Goal: Task Accomplishment & Management: Use online tool/utility

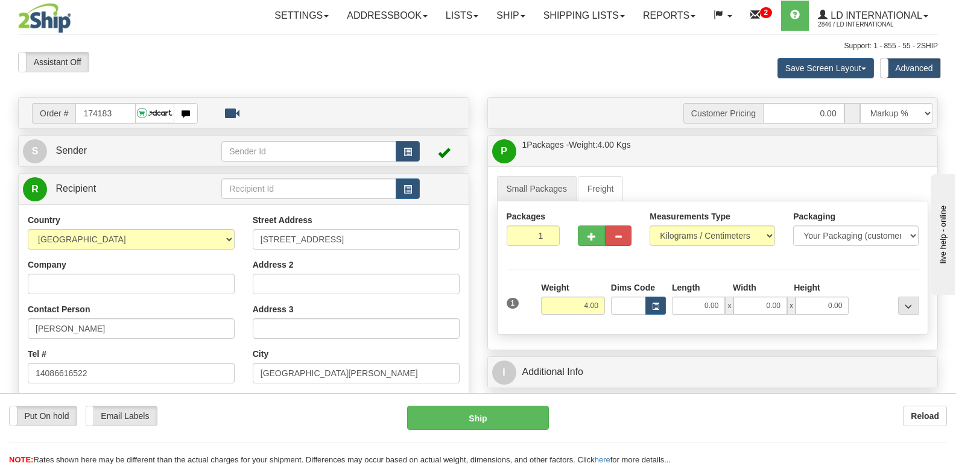
click at [115, 101] on td "Order # 174183" at bounding box center [244, 113] width 442 height 25
click at [119, 109] on input "174183" at bounding box center [105, 113] width 60 height 21
click at [559, 20] on link "Shipping lists" at bounding box center [585, 16] width 100 height 30
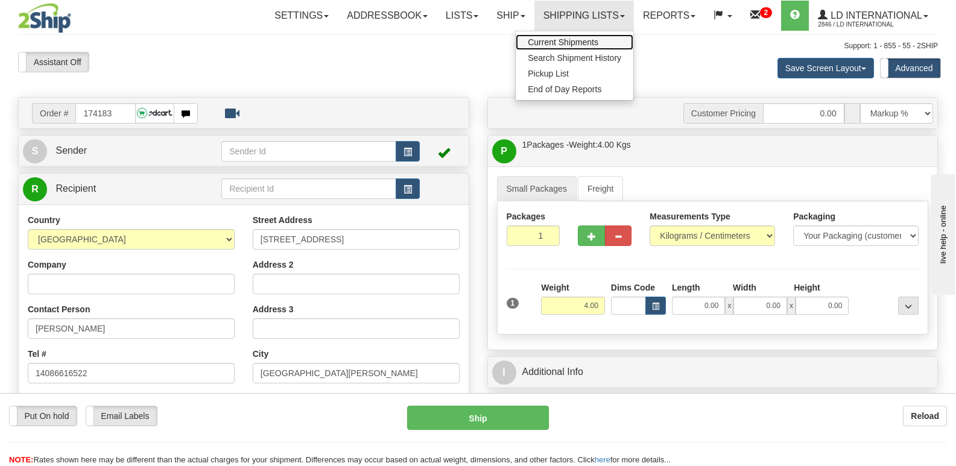
click at [559, 48] on link "Current Shipments" at bounding box center [575, 42] width 118 height 16
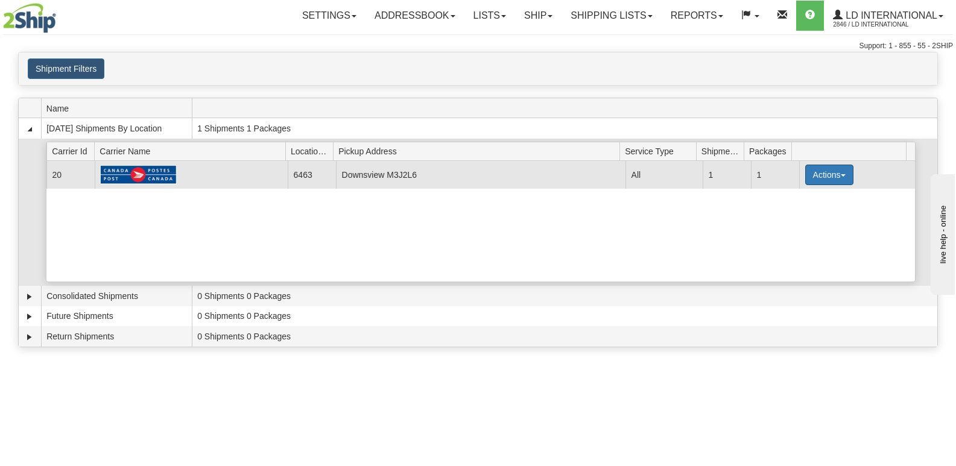
click at [827, 173] on button "Actions" at bounding box center [830, 175] width 48 height 21
click at [802, 206] on link "Close" at bounding box center [805, 214] width 97 height 16
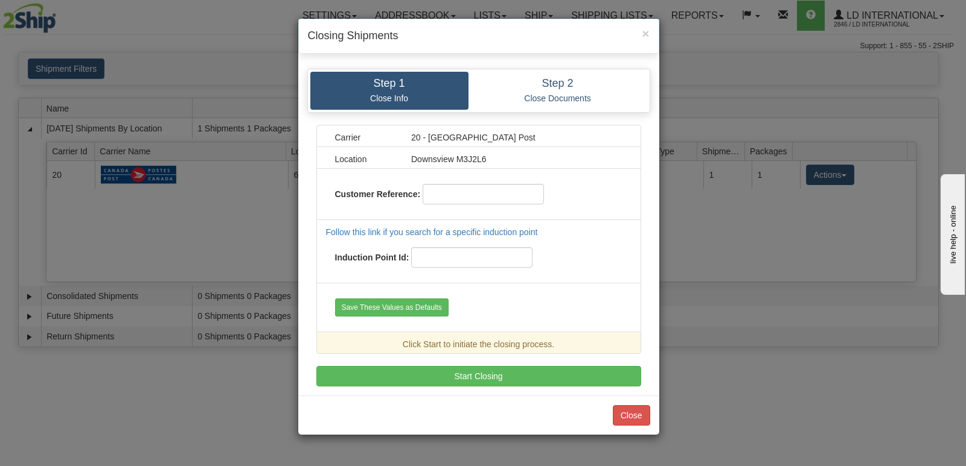
click at [480, 357] on div "Carrier 20 - Canada Post Location Downsview M3J2L6 Customer Reference: Follow t…" at bounding box center [478, 256] width 325 height 262
click at [471, 395] on div "Step 1 Close Info Step 2 Close Documents Carrier 20 - Canada Post Location Down…" at bounding box center [478, 228] width 361 height 336
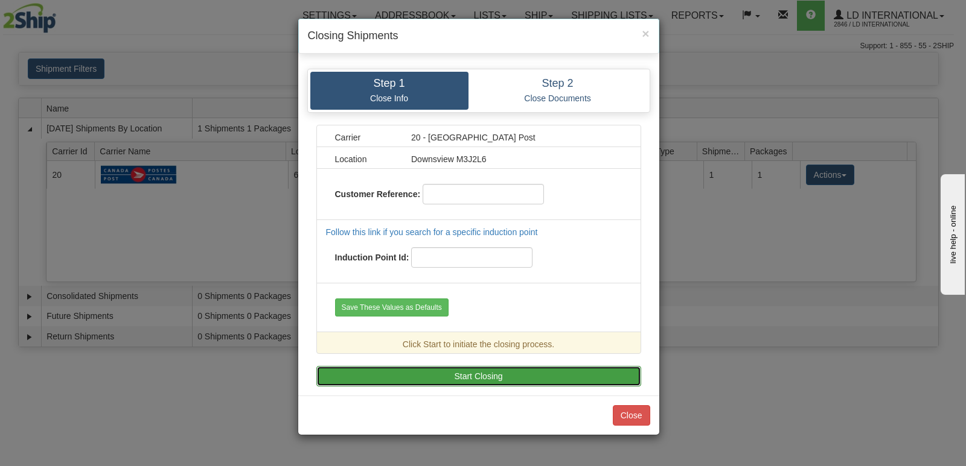
click at [470, 382] on button "Start Closing" at bounding box center [478, 376] width 325 height 21
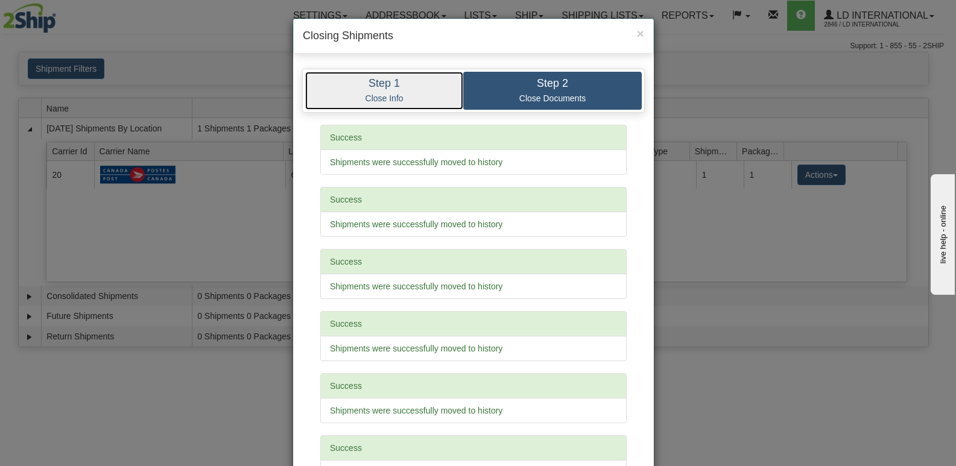
click at [365, 89] on link "Step 1 Close Info" at bounding box center [384, 91] width 158 height 38
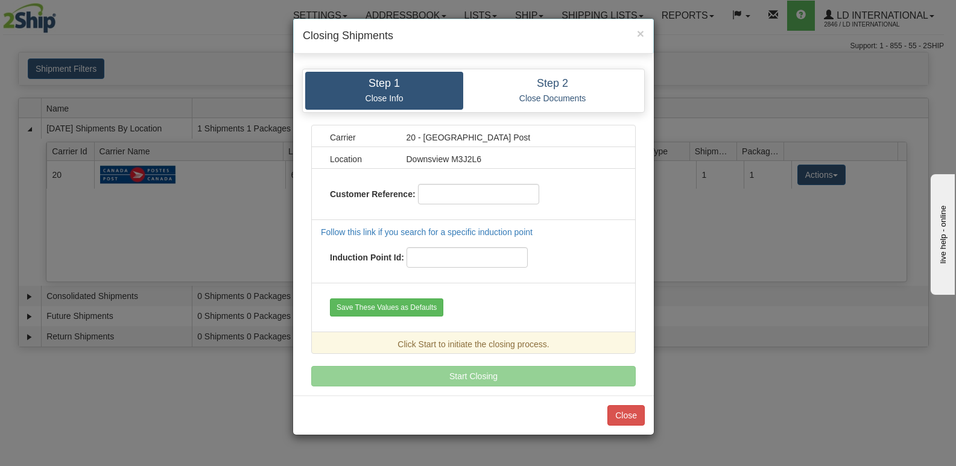
click at [535, 62] on div "Step 1 Close Info Step 2 Close Documents Carrier 20 - Canada Post Location Down…" at bounding box center [473, 228] width 361 height 336
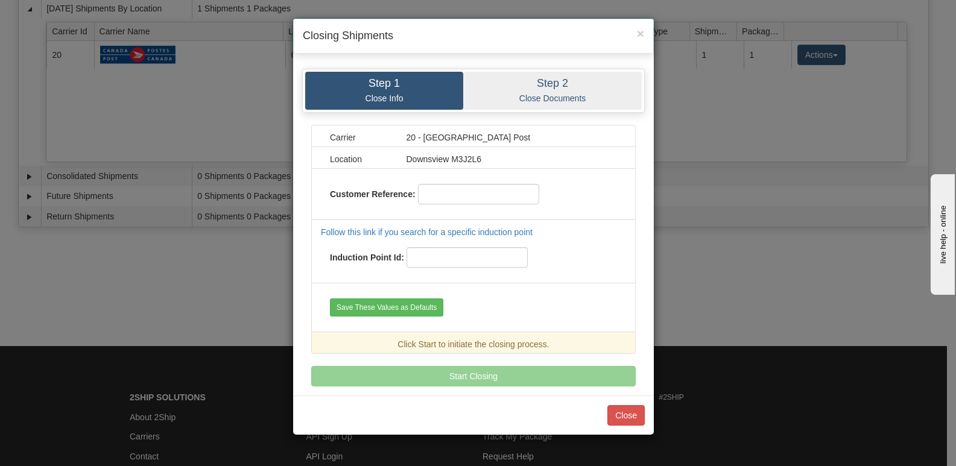
scroll to position [121, 0]
click at [533, 82] on h4 "Step 2" at bounding box center [553, 84] width 161 height 12
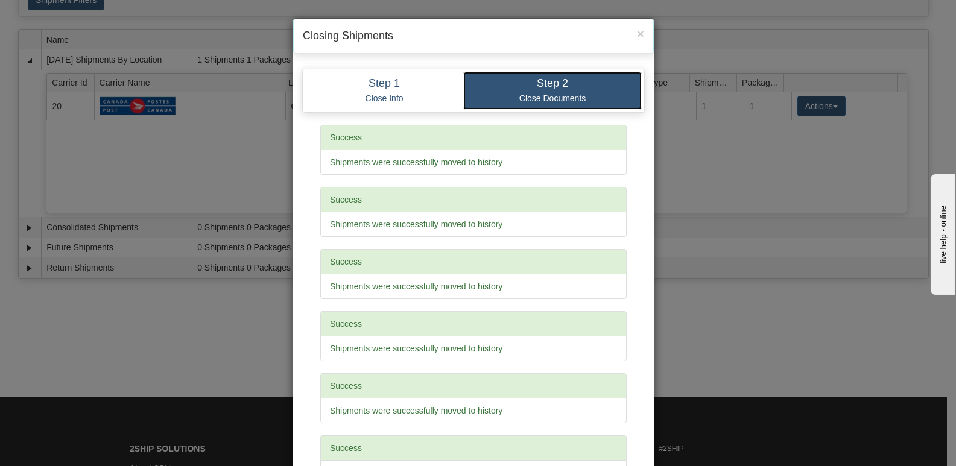
scroll to position [0, 0]
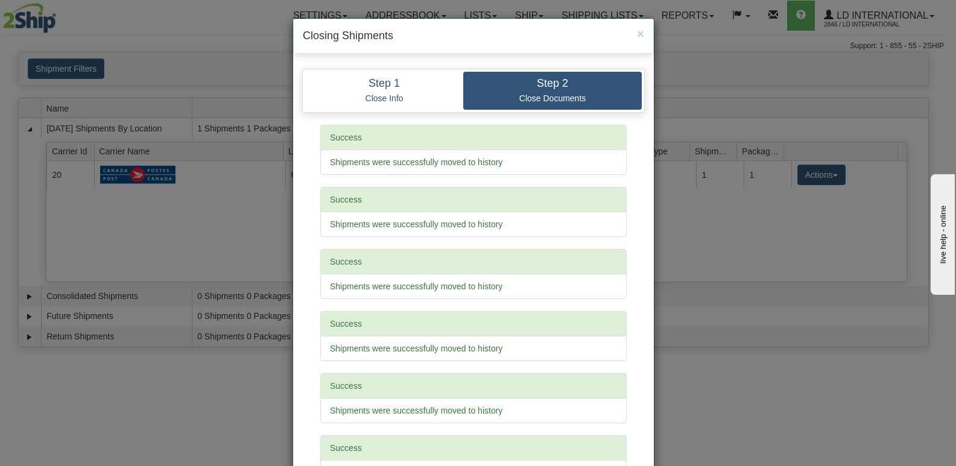
click at [647, 28] on div "× Closing Shipments" at bounding box center [473, 36] width 361 height 35
click at [638, 33] on span "×" at bounding box center [640, 34] width 7 height 14
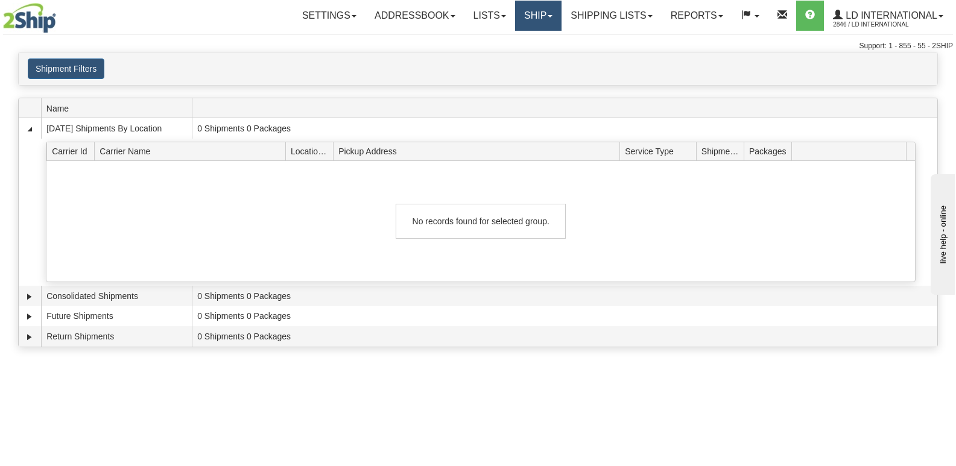
click at [549, 16] on link "Ship" at bounding box center [538, 16] width 46 height 30
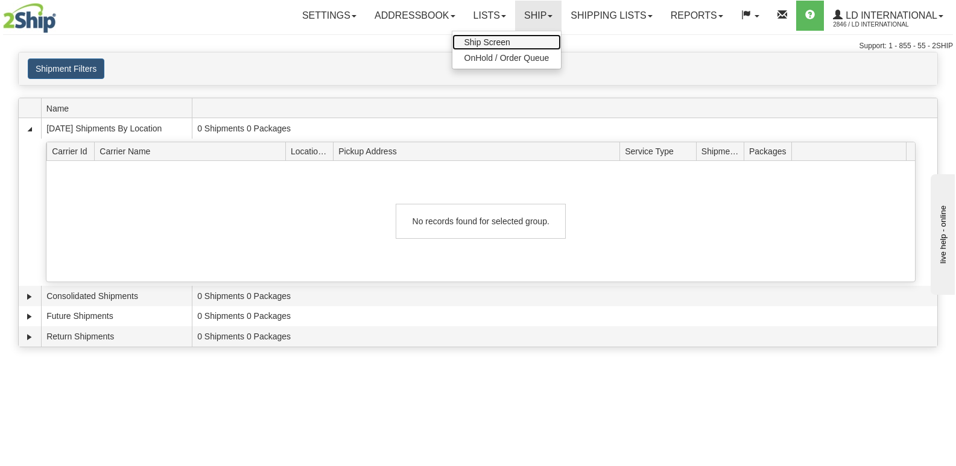
click at [535, 40] on link "Ship Screen" at bounding box center [507, 42] width 109 height 16
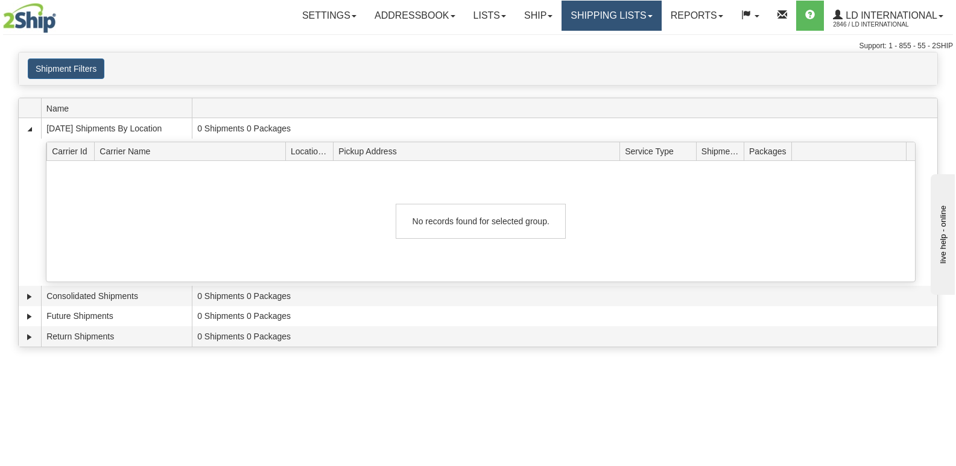
click at [596, 18] on link "Shipping lists" at bounding box center [612, 16] width 100 height 30
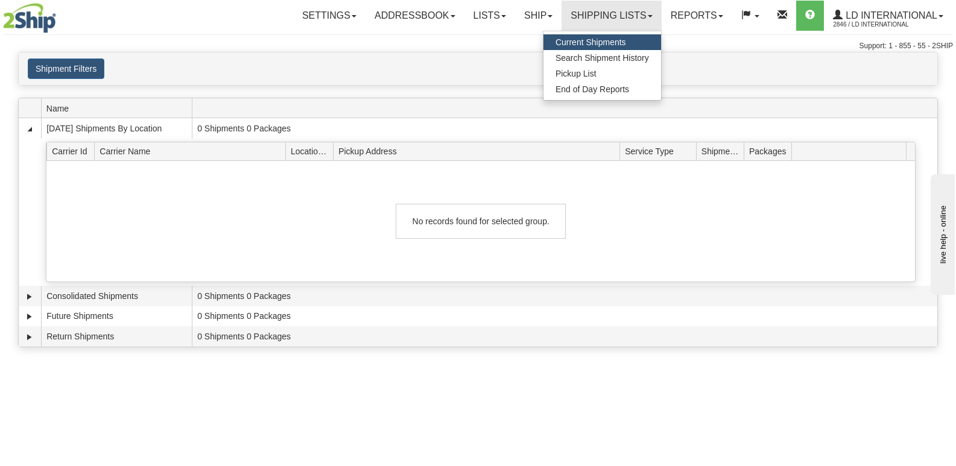
click at [596, 40] on span "Current Shipments" at bounding box center [591, 42] width 71 height 10
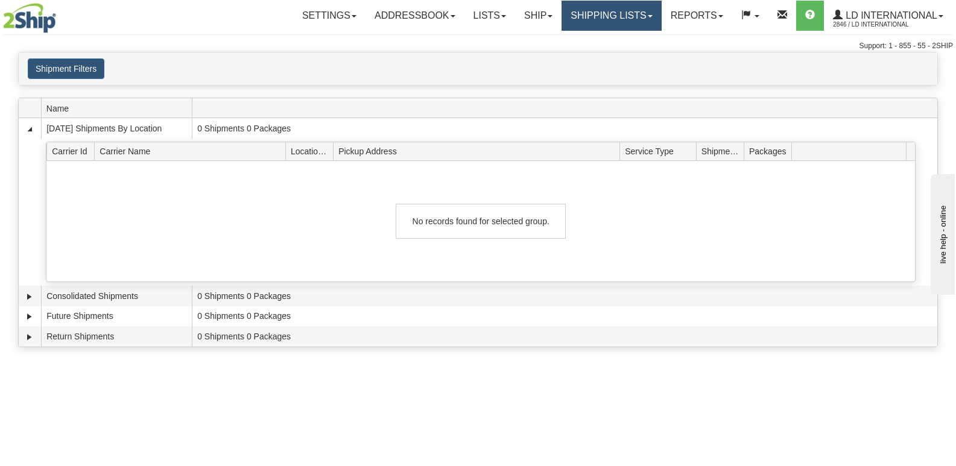
click at [605, 12] on link "Shipping lists" at bounding box center [612, 16] width 100 height 30
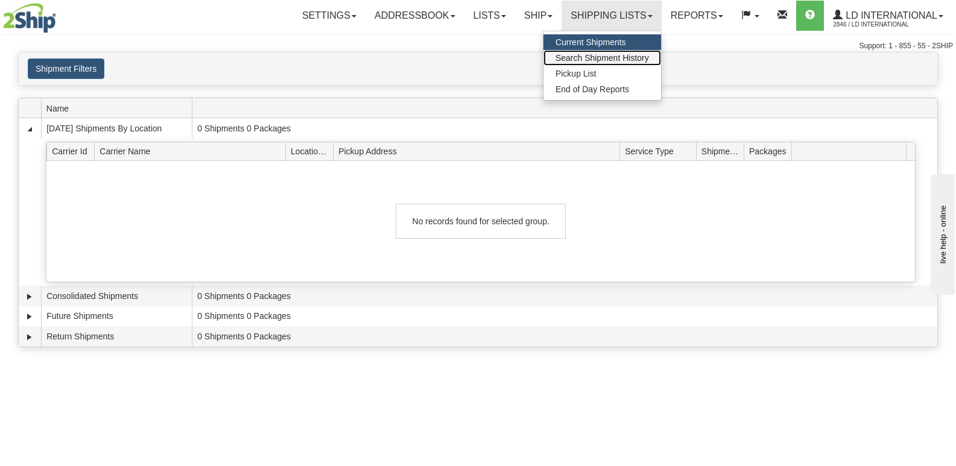
click at [591, 56] on span "Search Shipment History" at bounding box center [603, 58] width 94 height 10
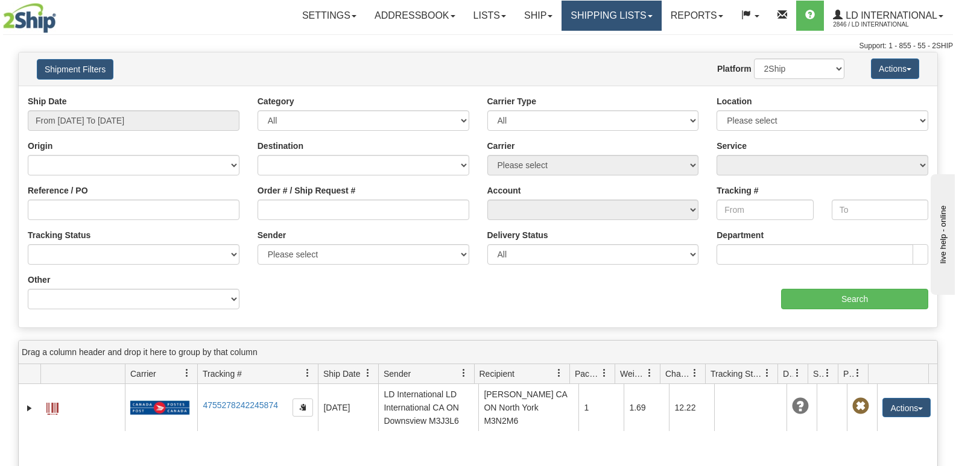
click at [599, 11] on link "Shipping lists" at bounding box center [612, 16] width 100 height 30
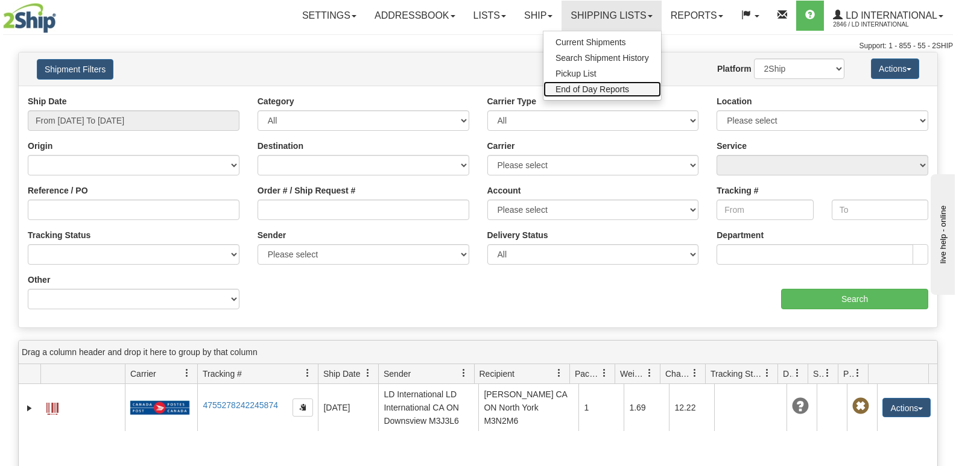
click at [604, 91] on span "End of Day Reports" at bounding box center [593, 89] width 74 height 10
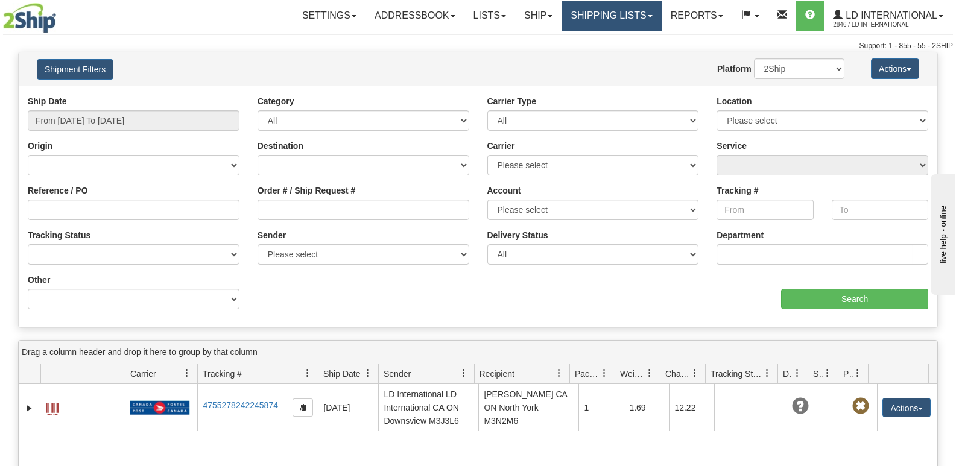
click at [620, 22] on link "Shipping lists" at bounding box center [612, 16] width 100 height 30
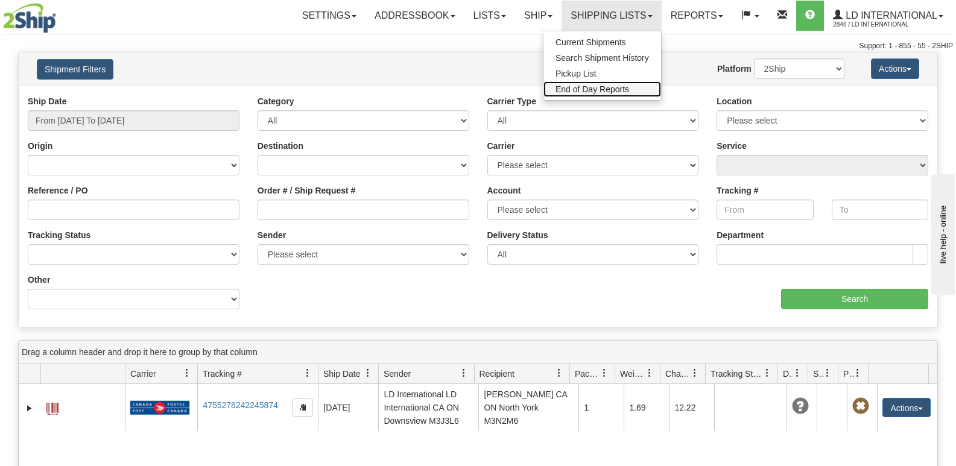
click at [602, 89] on span "End of Day Reports" at bounding box center [593, 89] width 74 height 10
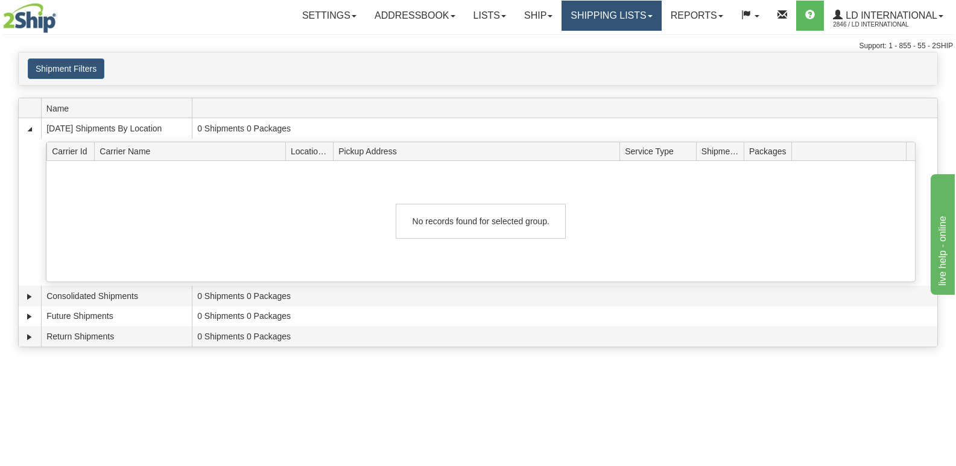
click at [608, 24] on link "Shipping lists" at bounding box center [612, 16] width 100 height 30
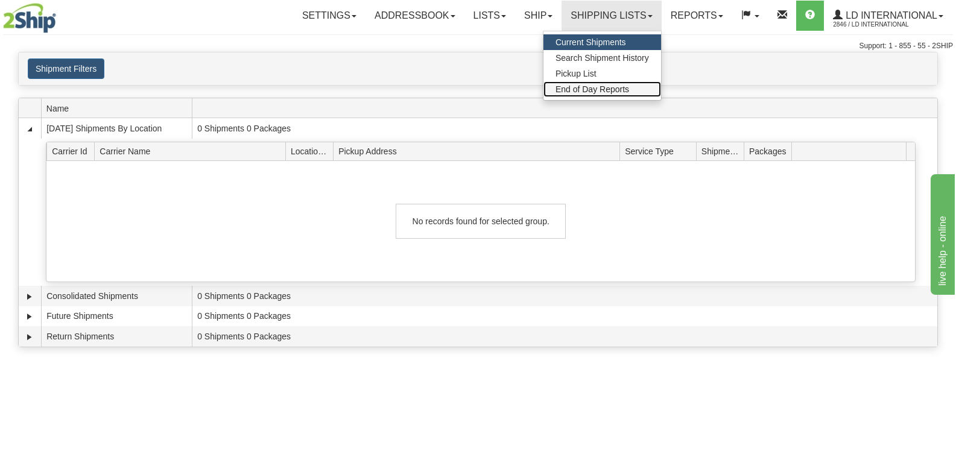
click at [612, 92] on span "End of Day Reports" at bounding box center [593, 89] width 74 height 10
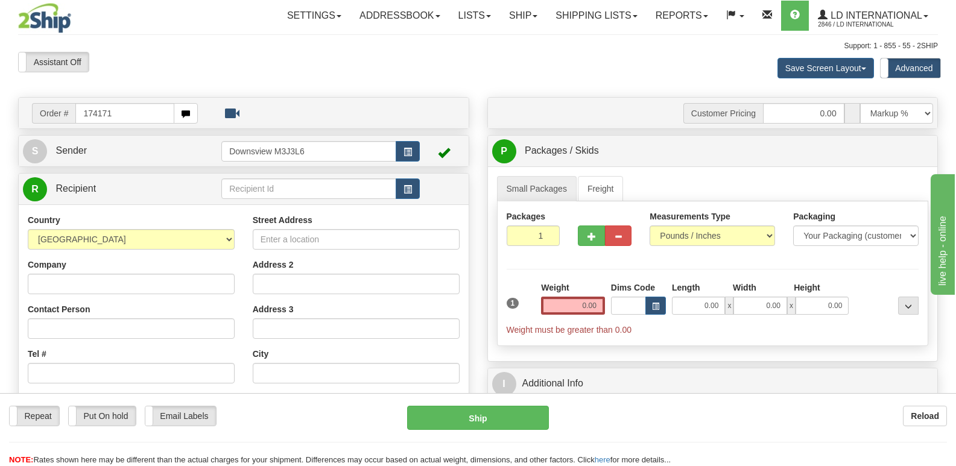
type input "174171"
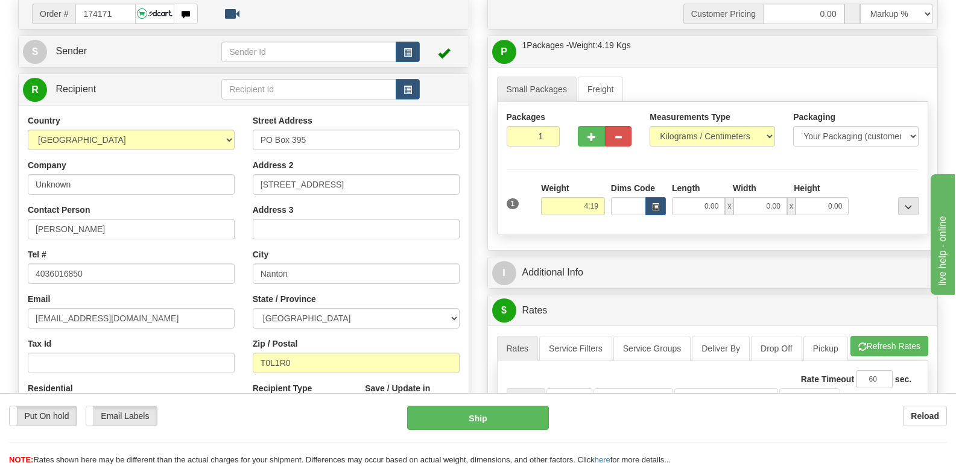
scroll to position [121, 0]
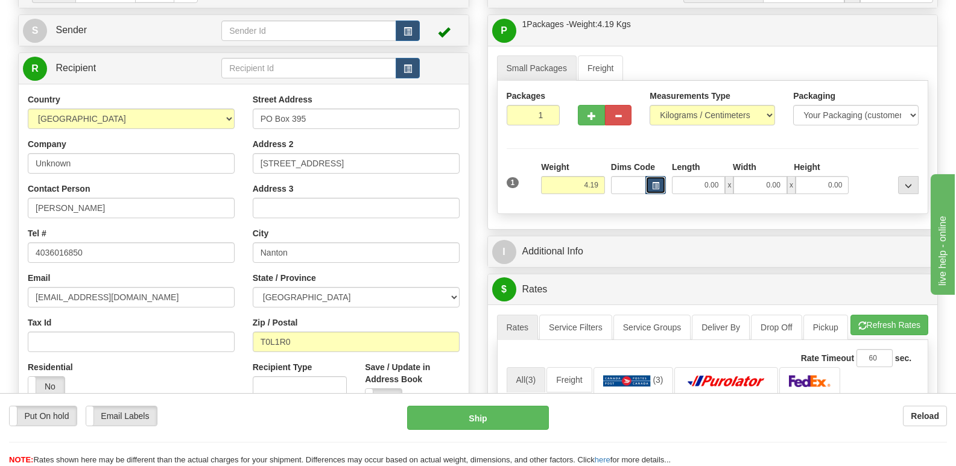
click at [661, 184] on button "button" at bounding box center [656, 185] width 21 height 18
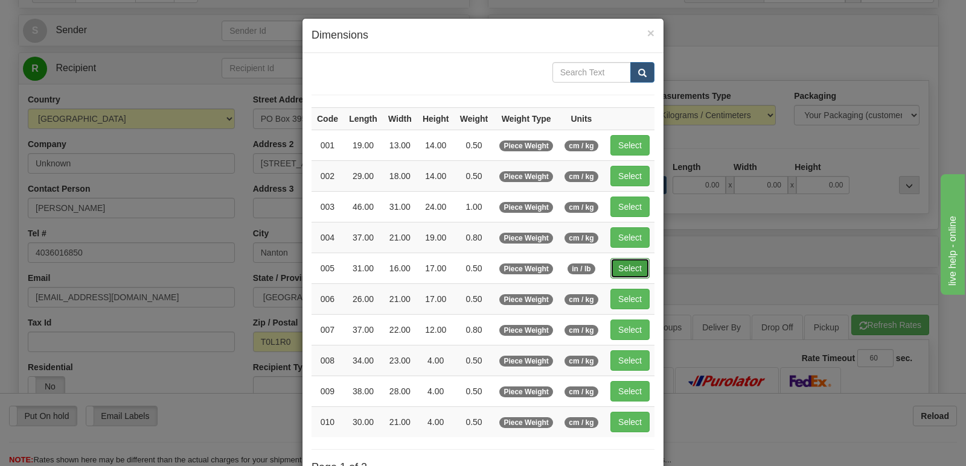
click at [631, 271] on button "Select" at bounding box center [629, 268] width 39 height 21
type input "005"
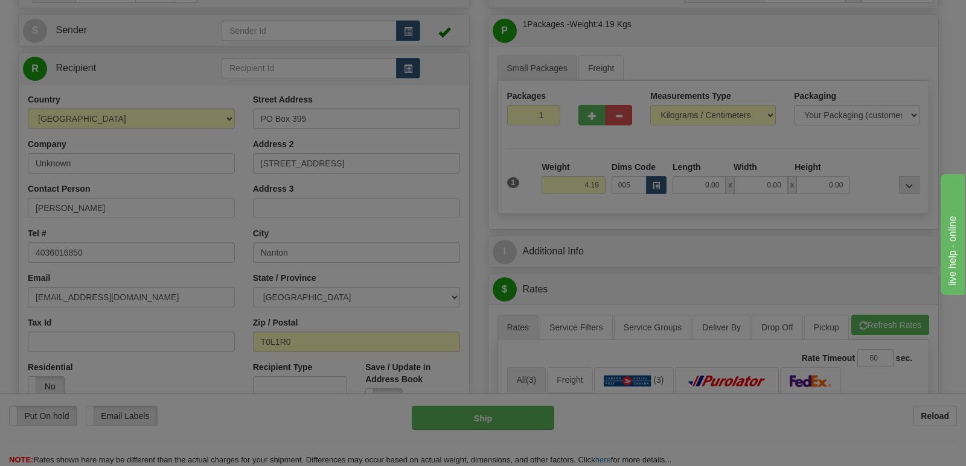
type input "0.50"
type input "31.00"
type input "16.00"
type input "17.00"
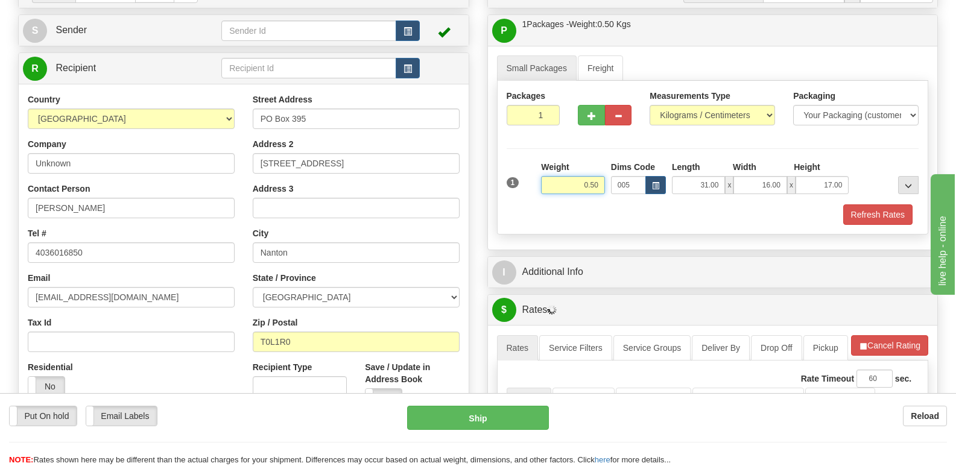
click at [603, 188] on input "0.50" at bounding box center [573, 185] width 64 height 18
type input "0.98"
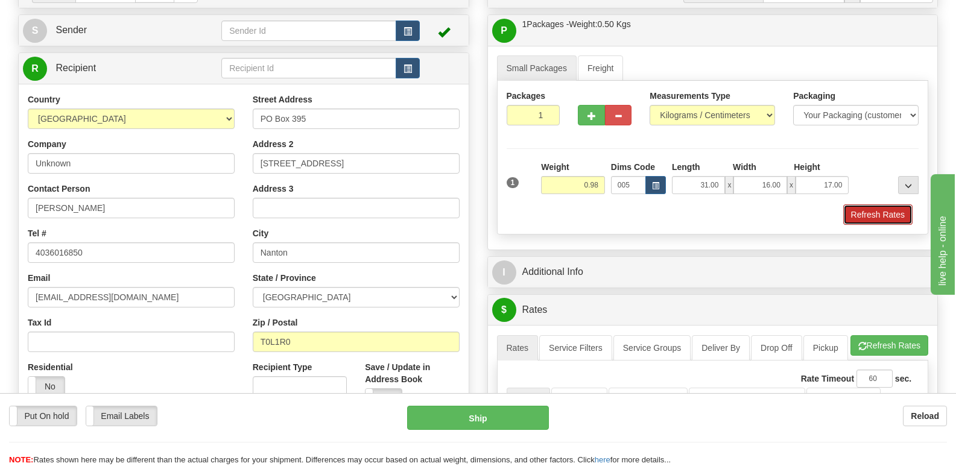
click at [877, 217] on button "Refresh Rates" at bounding box center [878, 215] width 69 height 21
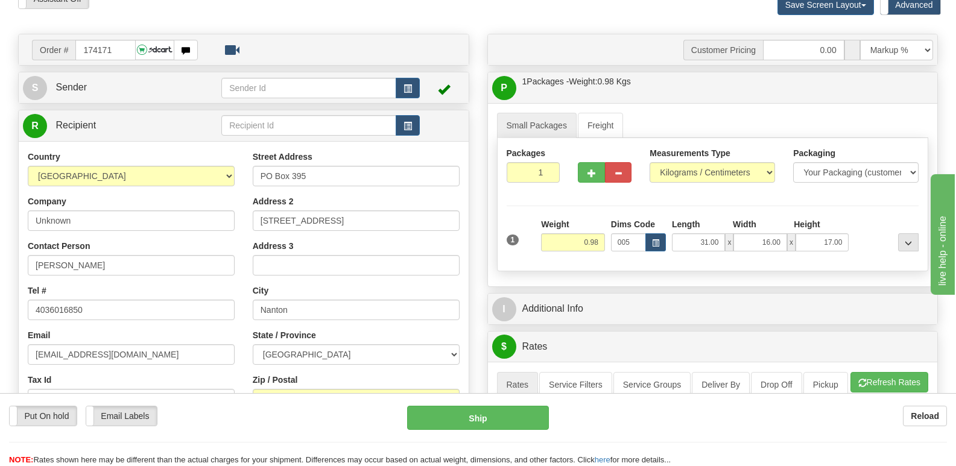
scroll to position [60, 0]
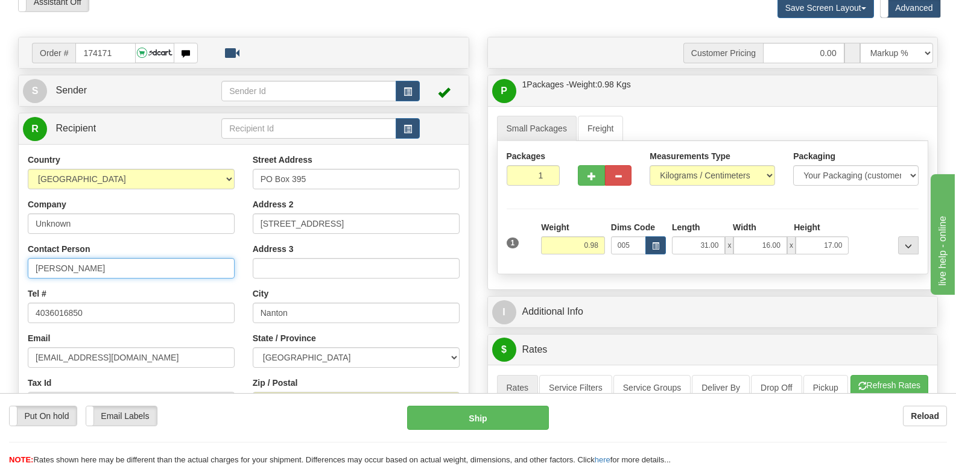
click at [125, 271] on input "[PERSON_NAME]" at bounding box center [131, 268] width 207 height 21
click at [350, 183] on input "PO Box 395" at bounding box center [356, 179] width 207 height 21
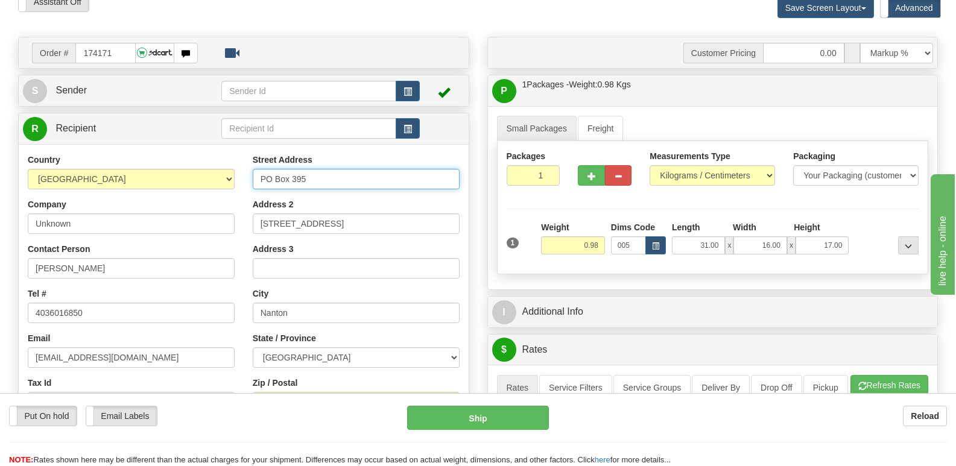
click at [350, 183] on input "PO Box 395" at bounding box center [356, 179] width 207 height 21
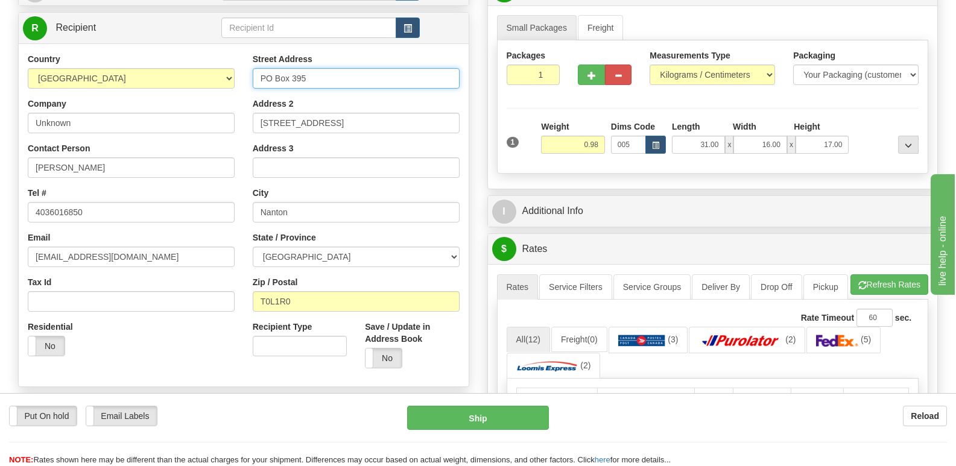
scroll to position [181, 0]
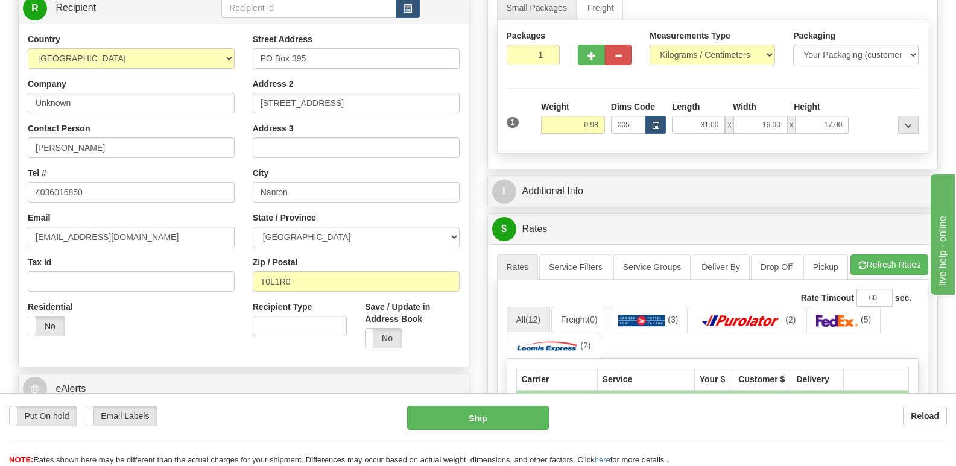
click at [393, 113] on div "Street Address PO Box 395 Address 2 161001 RGE RD 290 Address 3 City Nanton Sta…" at bounding box center [356, 195] width 225 height 325
click at [396, 103] on input "[STREET_ADDRESS]" at bounding box center [356, 103] width 207 height 21
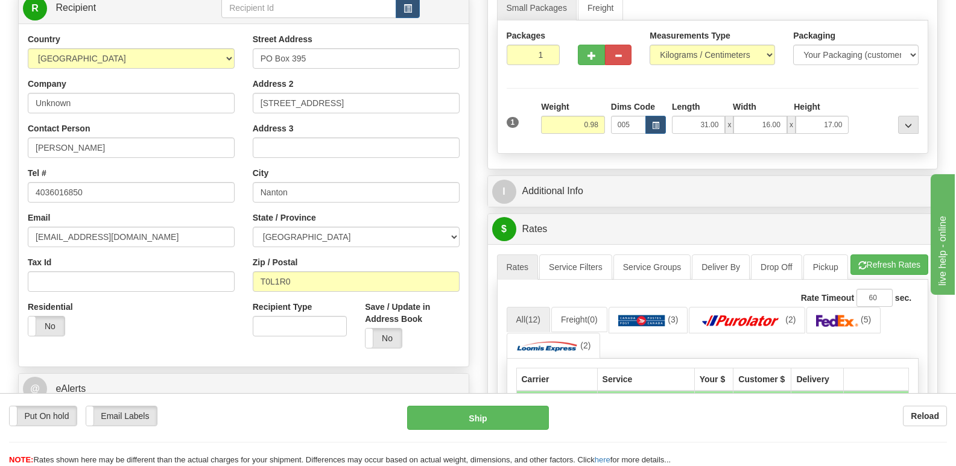
click at [291, 268] on label "Zip / Postal" at bounding box center [275, 262] width 45 height 12
click at [291, 272] on input "T0L1R0" at bounding box center [356, 282] width 207 height 21
click at [294, 278] on input "T0L1R0" at bounding box center [356, 282] width 207 height 21
click at [294, 279] on input "T0L1R0" at bounding box center [356, 282] width 207 height 21
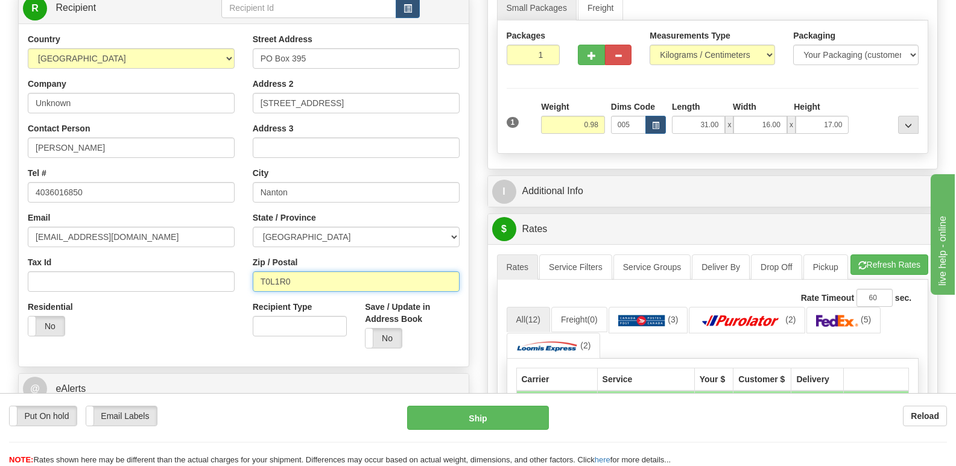
click at [288, 290] on input "T0L1R0" at bounding box center [356, 282] width 207 height 21
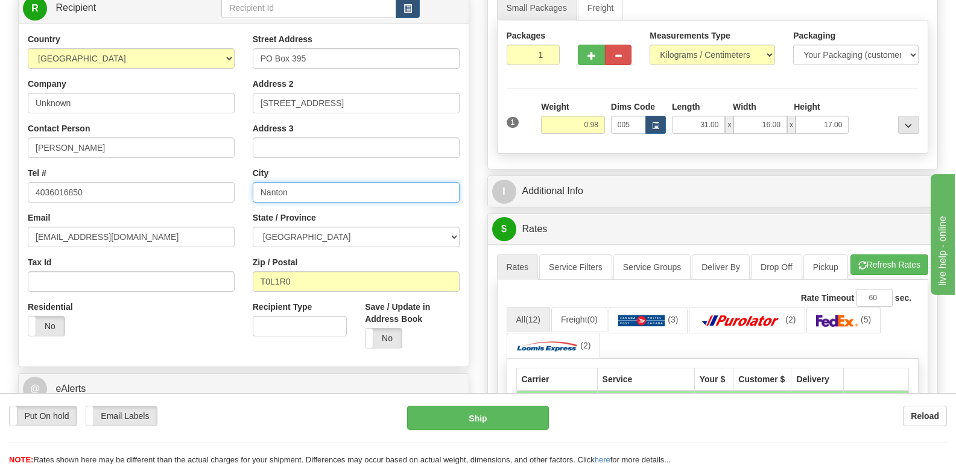
click at [293, 189] on input "Nanton" at bounding box center [356, 192] width 207 height 21
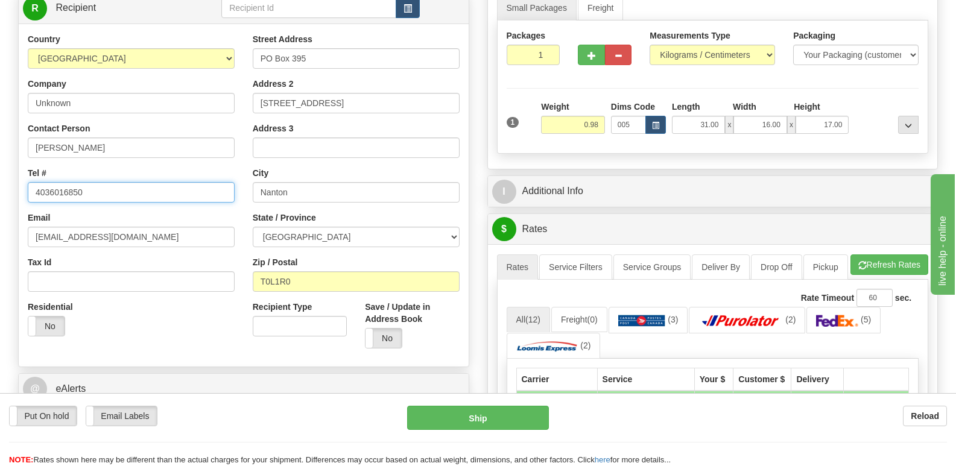
click at [161, 189] on input "4036016850" at bounding box center [131, 192] width 207 height 21
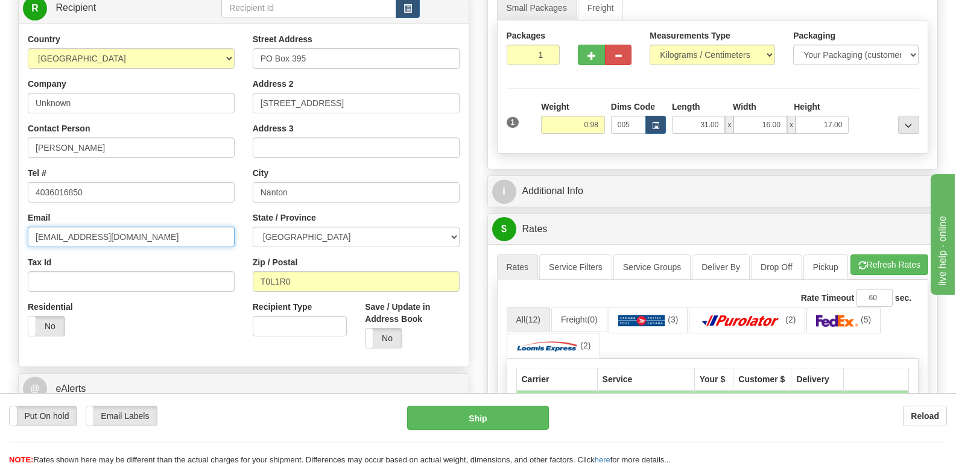
click at [201, 235] on input "[EMAIL_ADDRESS][DOMAIN_NAME]" at bounding box center [131, 237] width 207 height 21
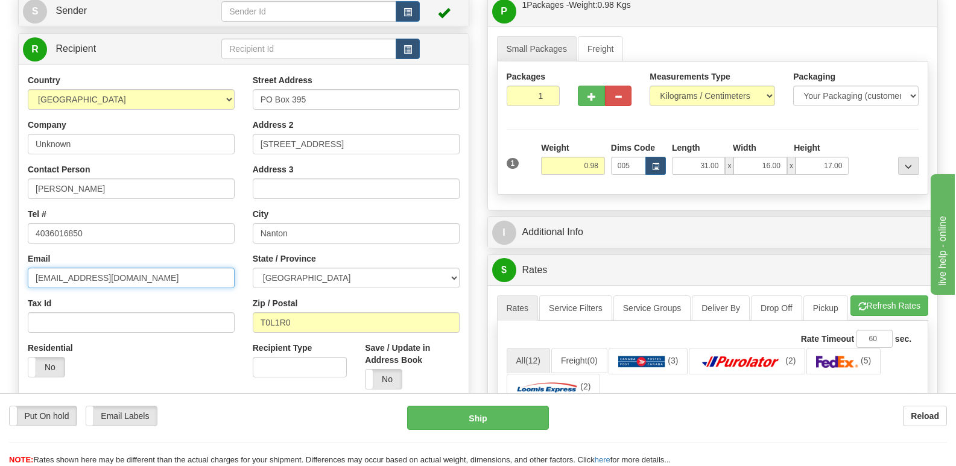
scroll to position [60, 0]
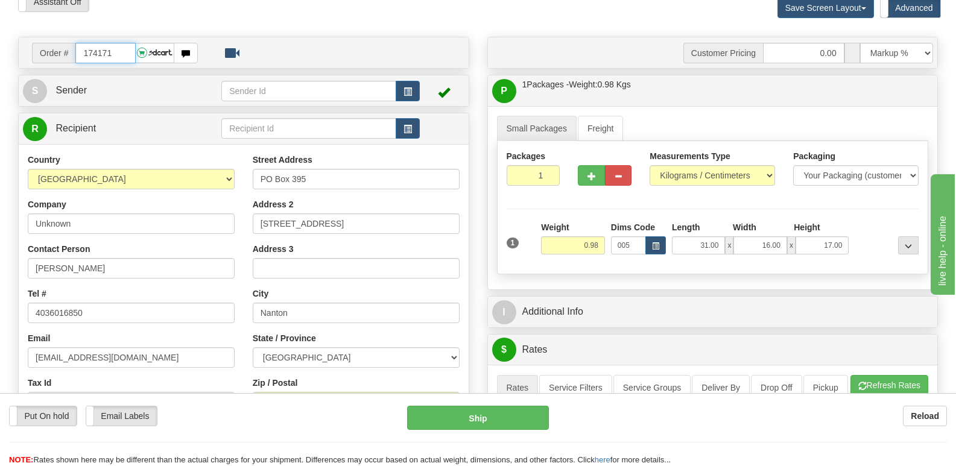
click at [128, 55] on input "174171" at bounding box center [105, 53] width 60 height 21
type input "174163"
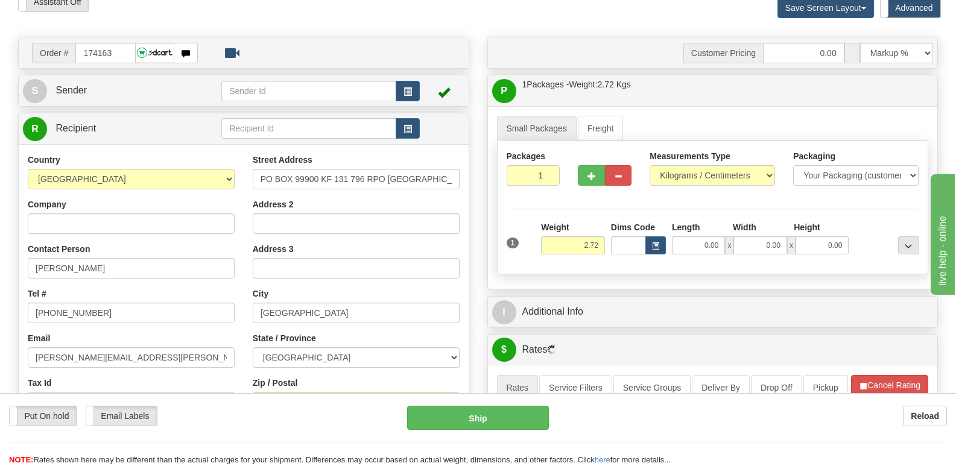
click at [121, 257] on div "Contact Person kyle davis" at bounding box center [131, 261] width 207 height 36
click at [123, 262] on input "kyle davis" at bounding box center [131, 268] width 207 height 21
click at [323, 182] on input "PO BOX 99900 KF 131 796 RPO SUNNINGDALE" at bounding box center [356, 179] width 207 height 21
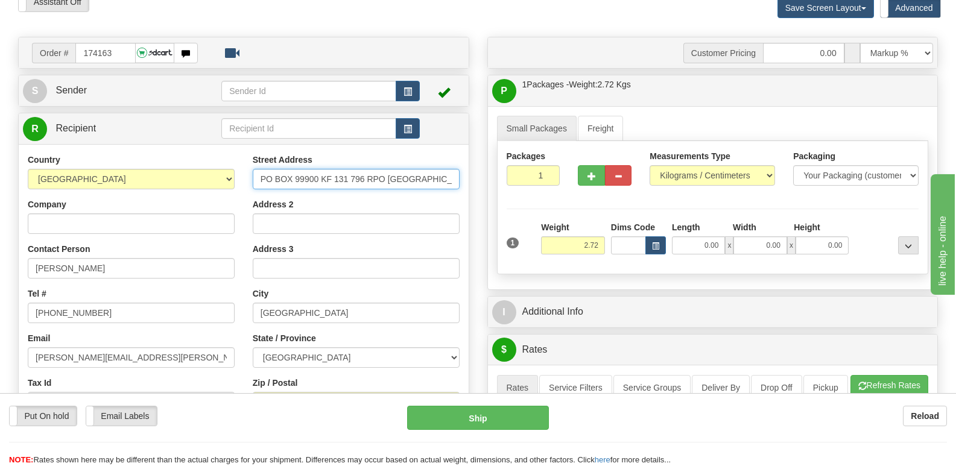
click at [323, 182] on input "PO BOX 99900 KF 131 796 RPO SUNNINGDALE" at bounding box center [356, 179] width 207 height 21
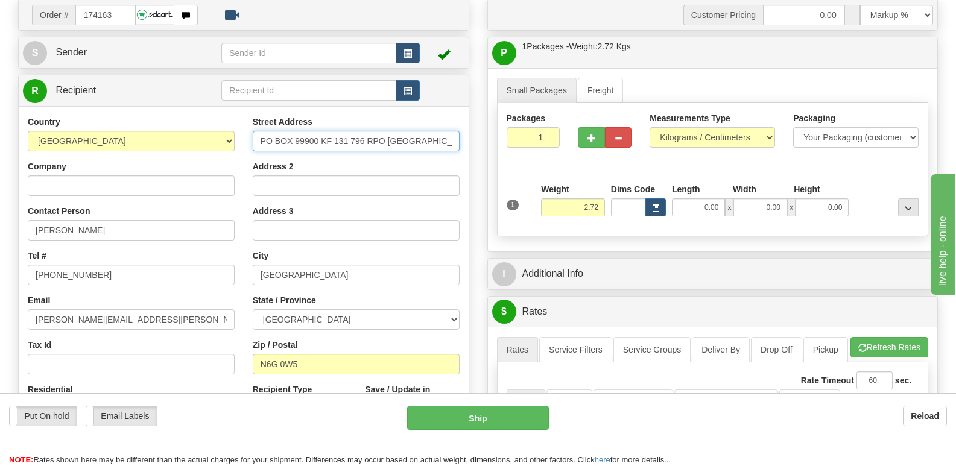
scroll to position [181, 0]
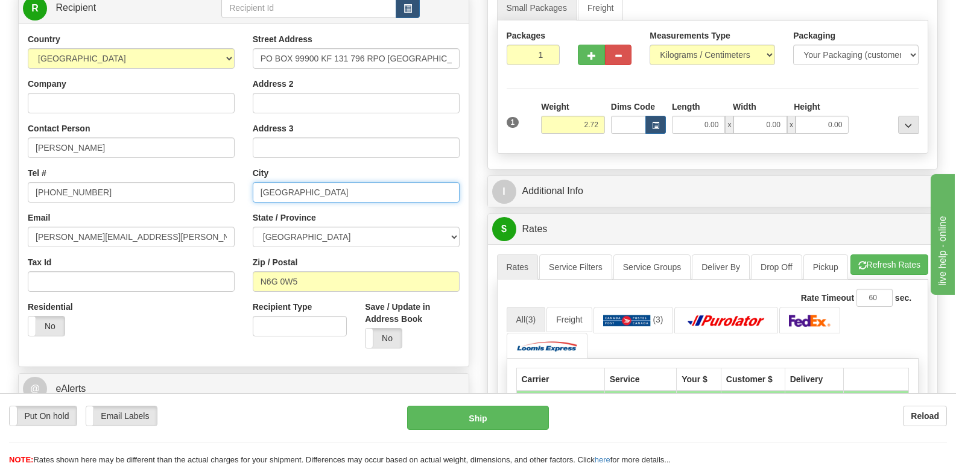
click at [312, 202] on input "london" at bounding box center [356, 192] width 207 height 21
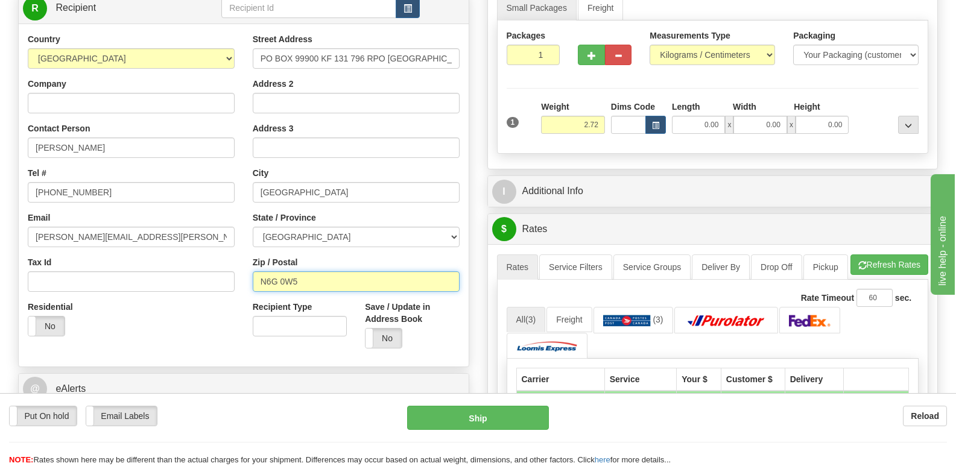
click at [349, 288] on input "N6G 0W5" at bounding box center [356, 282] width 207 height 21
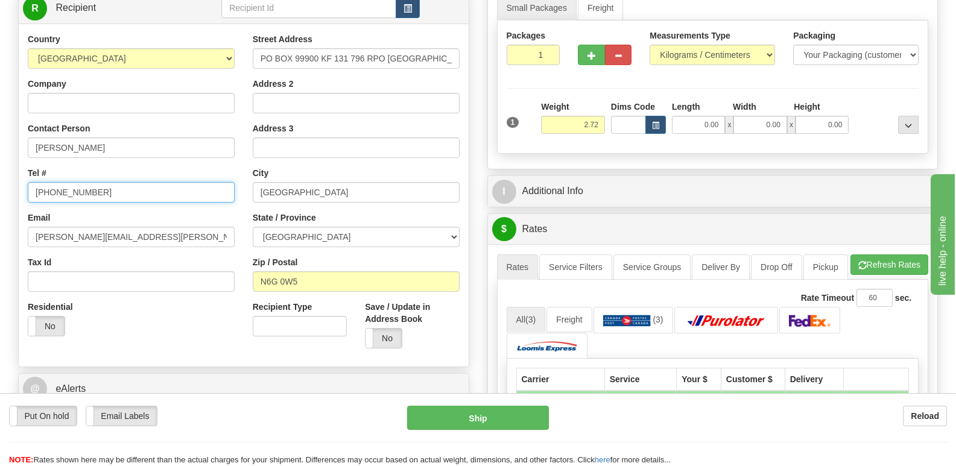
click at [157, 185] on input "519 854 3652" at bounding box center [131, 192] width 207 height 21
click at [179, 221] on div "Email kyle.davis.3d@gmail.com" at bounding box center [131, 230] width 207 height 36
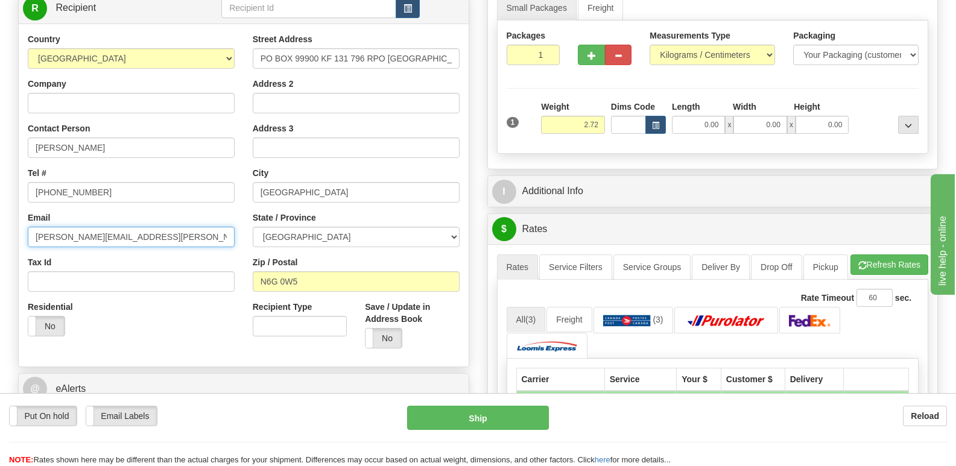
click at [181, 228] on input "kyle.davis.3d@gmail.com" at bounding box center [131, 237] width 207 height 21
click at [661, 124] on button "button" at bounding box center [656, 125] width 21 height 18
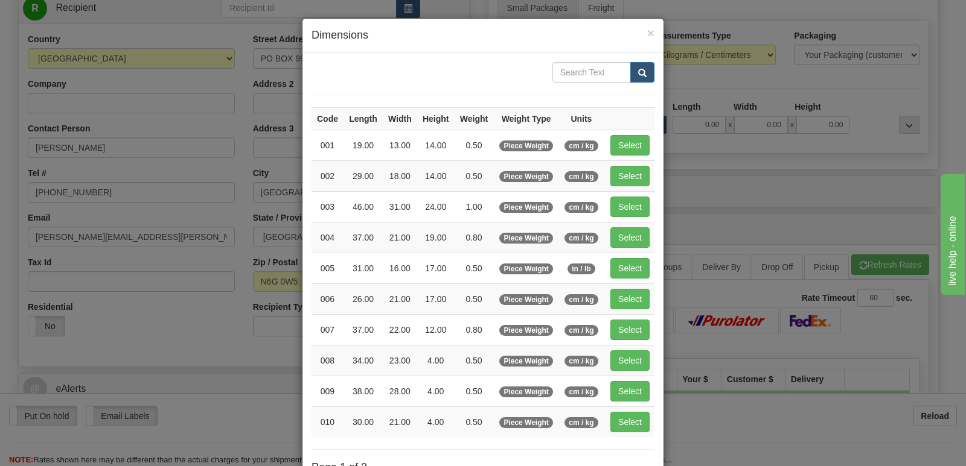
click at [832, 217] on div "× Dimensions Code Length Width Height Weight Weight Type Units 001 19.00 13.00 …" at bounding box center [483, 233] width 966 height 466
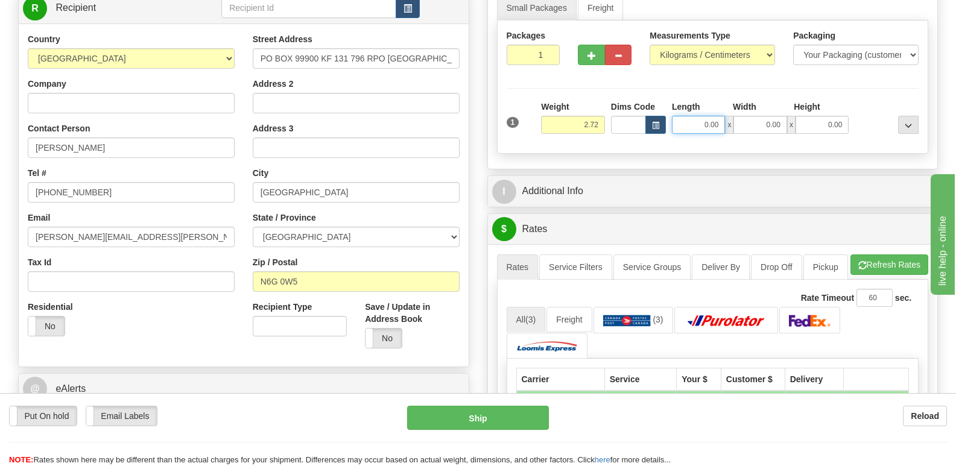
click at [712, 124] on input "0.00" at bounding box center [698, 125] width 53 height 18
type input "35.00"
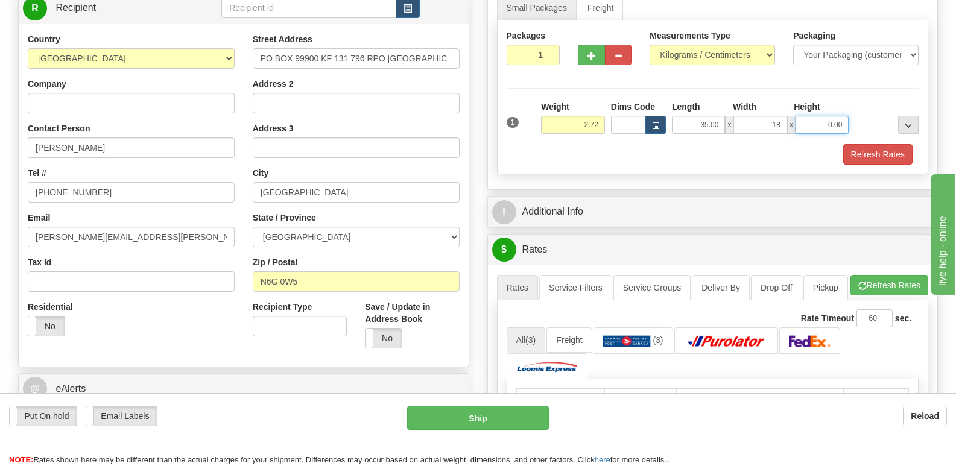
type input "18.00"
click at [565, 129] on input "2.72" at bounding box center [573, 125] width 64 height 18
type input "19.00"
click at [565, 129] on input "2.72" at bounding box center [573, 125] width 64 height 18
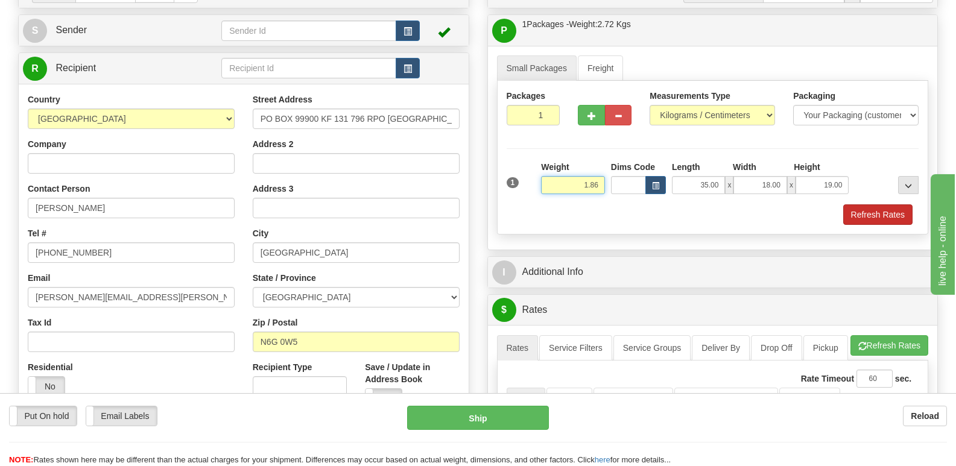
type input "1.86"
click at [863, 214] on button "Refresh Rates" at bounding box center [878, 215] width 69 height 21
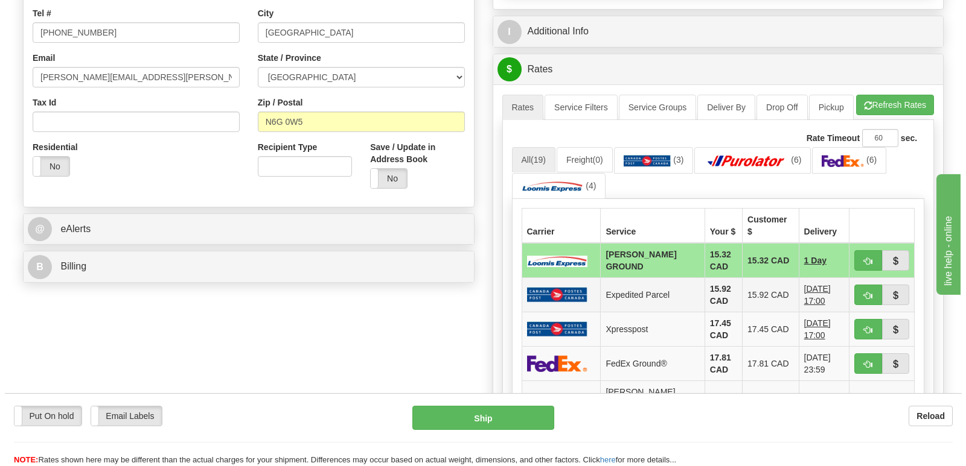
scroll to position [362, 0]
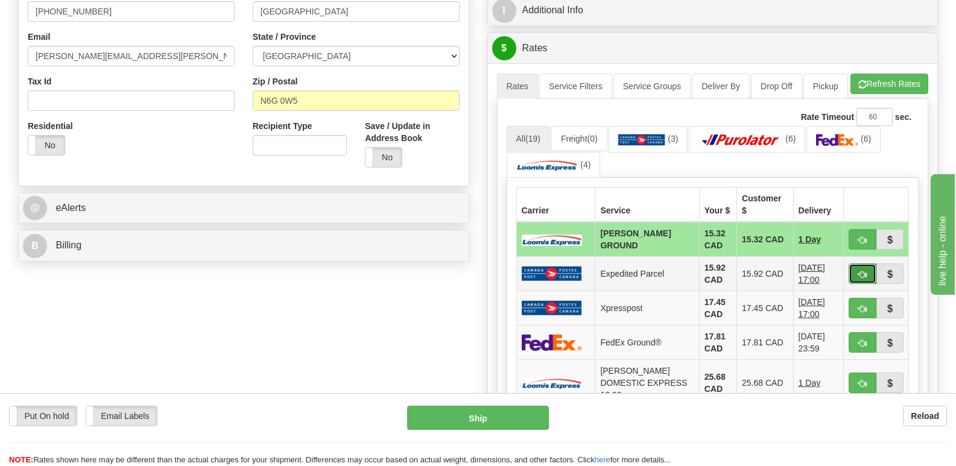
click at [858, 284] on button "button" at bounding box center [863, 274] width 28 height 21
type input "DOM.EP"
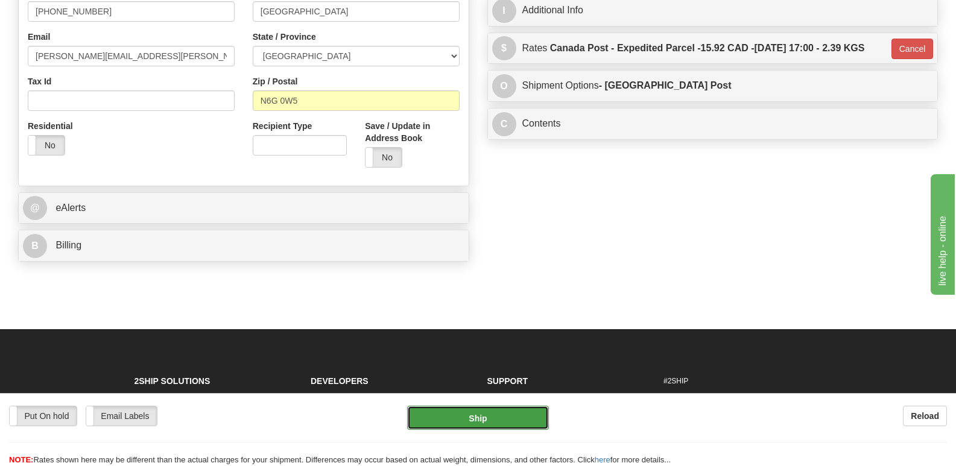
click at [510, 413] on button "Ship" at bounding box center [477, 418] width 141 height 24
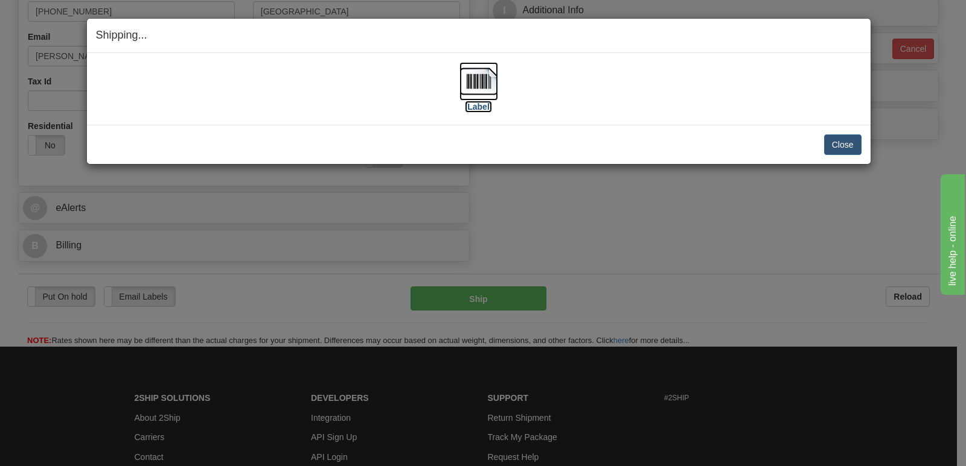
click at [471, 94] on img at bounding box center [478, 81] width 39 height 39
click at [852, 145] on button "Close" at bounding box center [842, 145] width 37 height 21
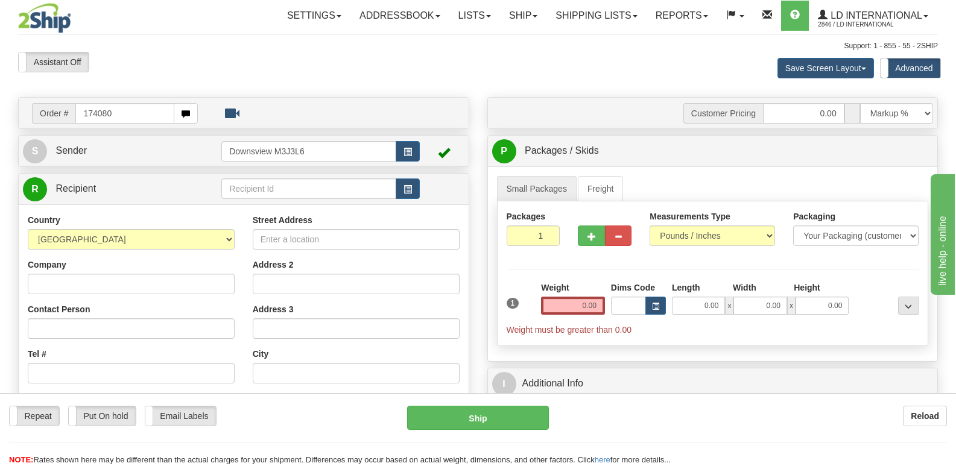
type input "174080"
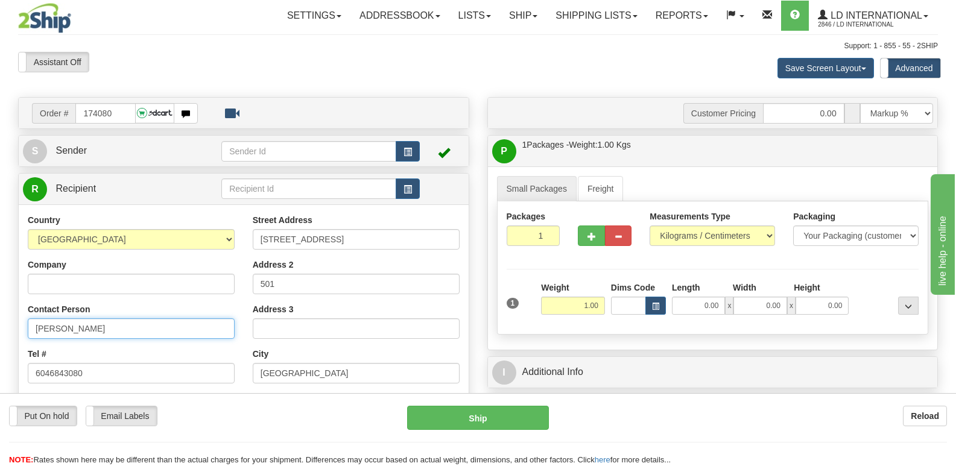
click at [147, 324] on input "Richard Blanchard" at bounding box center [131, 329] width 207 height 21
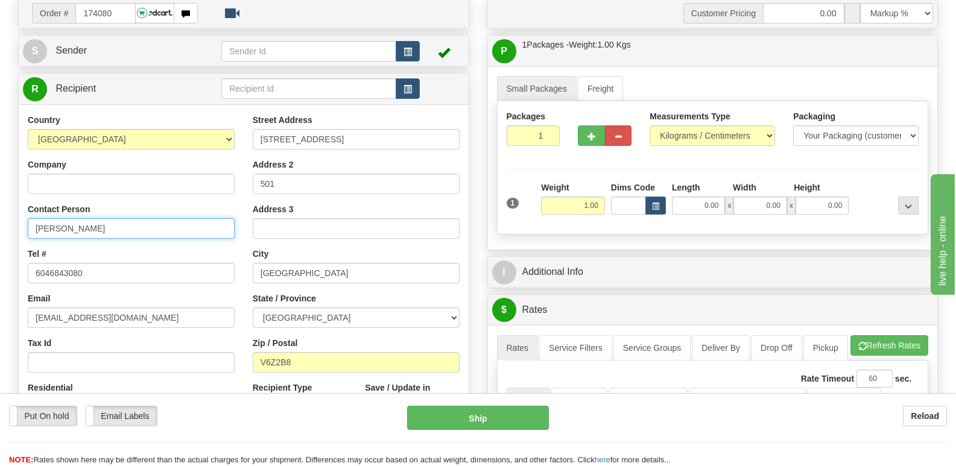
scroll to position [60, 0]
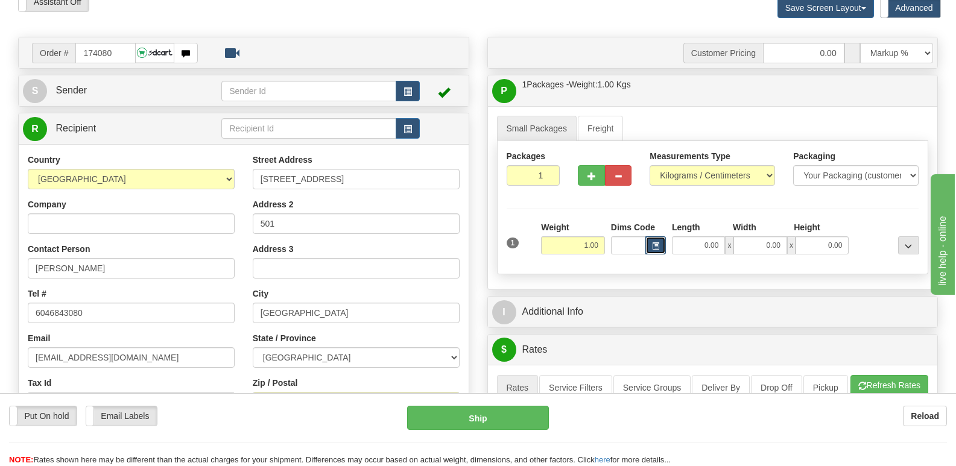
click at [656, 241] on button "button" at bounding box center [656, 246] width 21 height 18
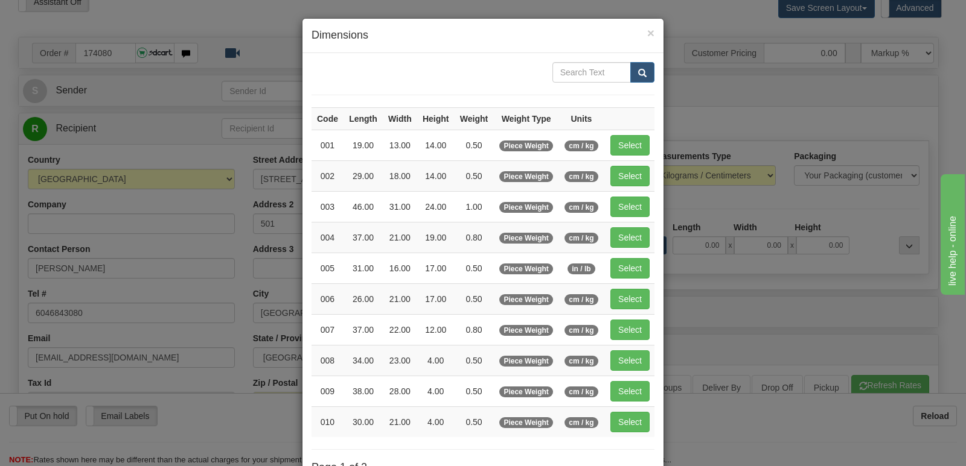
click at [741, 310] on div "× Dimensions Code Length Width Height Weight Weight Type Units 001 19.00 13.00 …" at bounding box center [483, 233] width 966 height 466
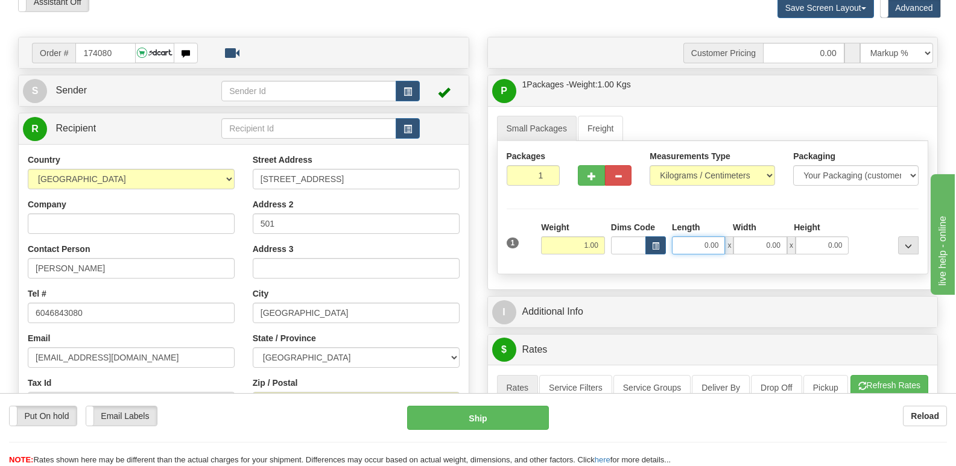
click at [695, 237] on input "0.00" at bounding box center [698, 246] width 53 height 18
type input "35.00"
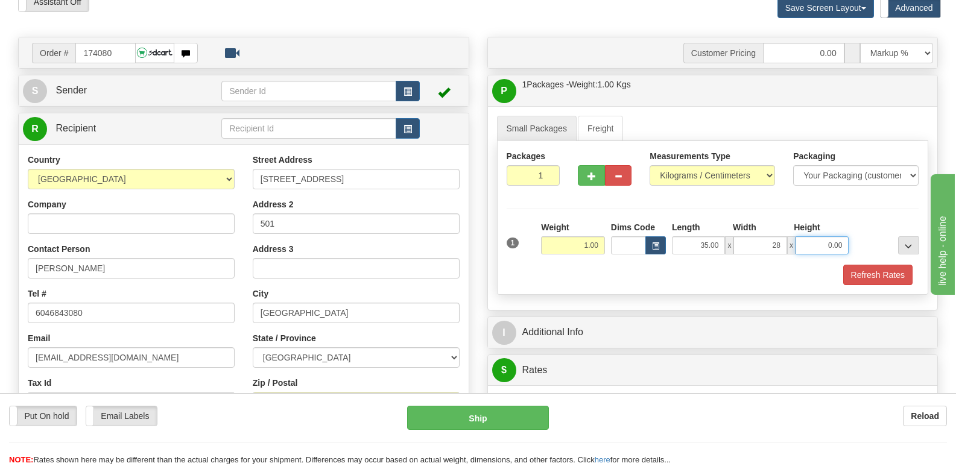
type input "28.00"
type input "19.00"
click at [778, 240] on input "28.00" at bounding box center [760, 246] width 53 height 18
type input "18.00"
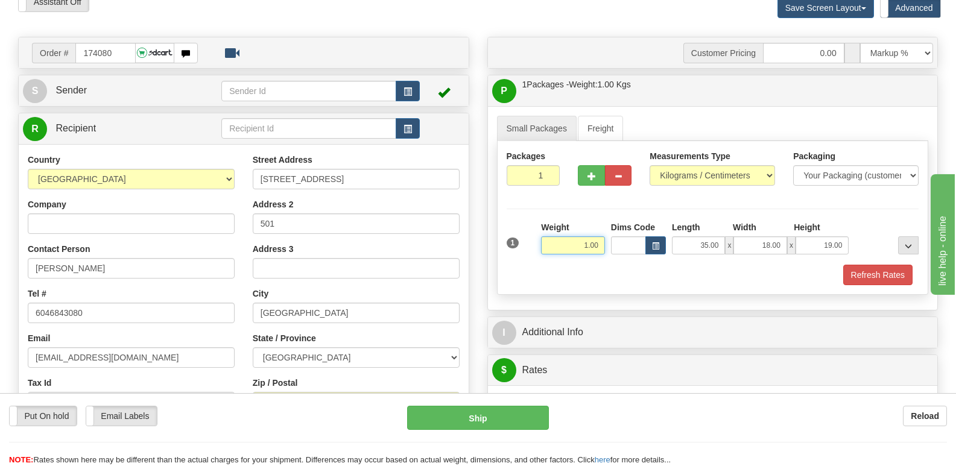
click at [580, 249] on input "1.00" at bounding box center [573, 246] width 64 height 18
type input "1.06"
click at [893, 277] on button "Refresh Rates" at bounding box center [878, 275] width 69 height 21
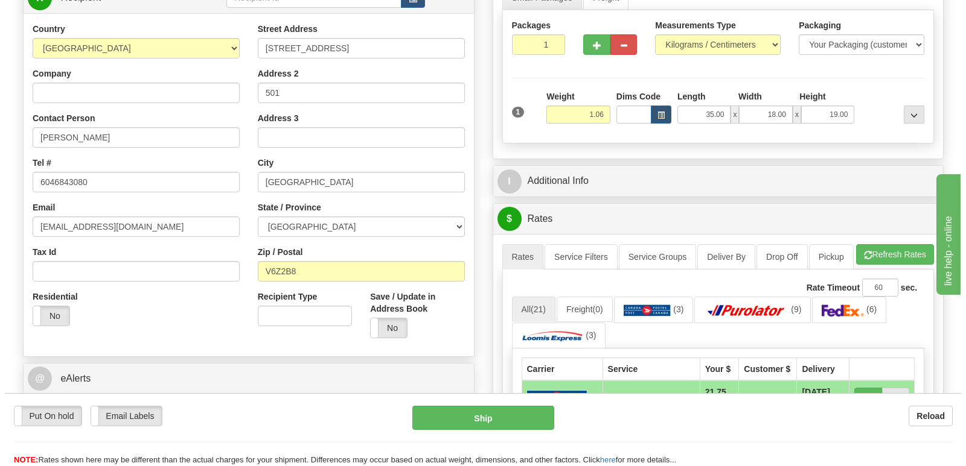
scroll to position [302, 0]
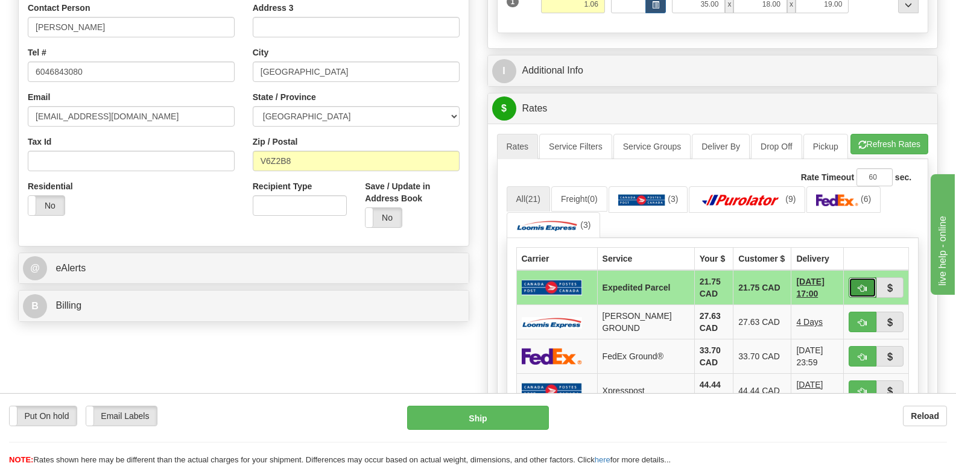
click at [865, 298] on button "button" at bounding box center [863, 288] width 28 height 21
type input "DOM.EP"
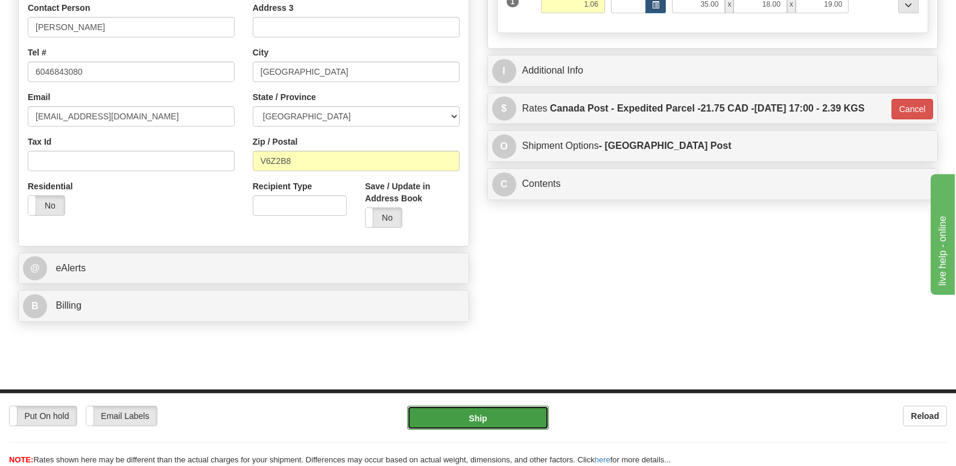
click at [518, 426] on button "Ship" at bounding box center [477, 418] width 141 height 24
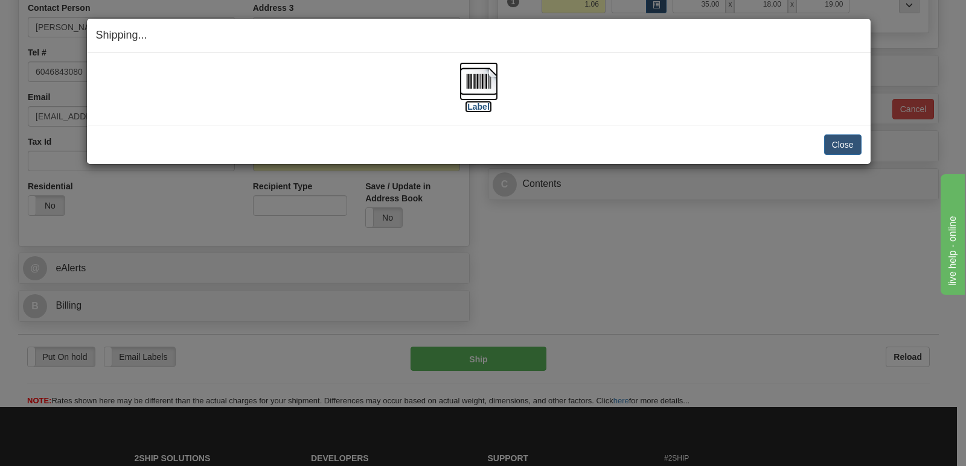
click at [481, 76] on img at bounding box center [478, 81] width 39 height 39
click at [856, 138] on div "Close Cancel Cancel Shipment and Quit Pickup Quit Pickup ONLY" at bounding box center [478, 144] width 783 height 39
click at [853, 143] on button "Close" at bounding box center [842, 145] width 37 height 21
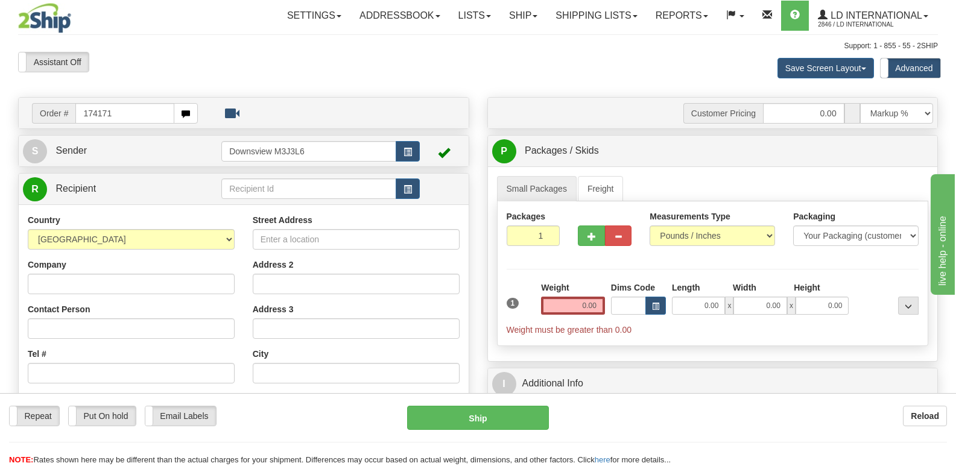
type input "174171"
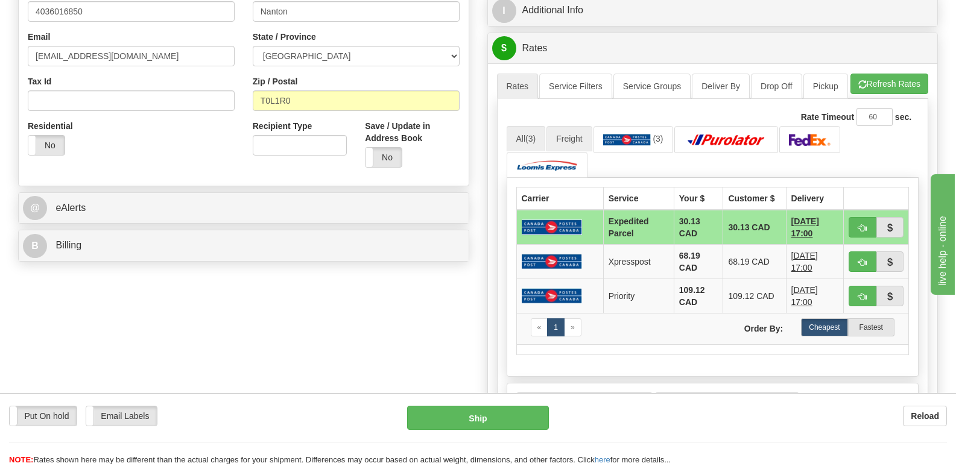
scroll to position [181, 0]
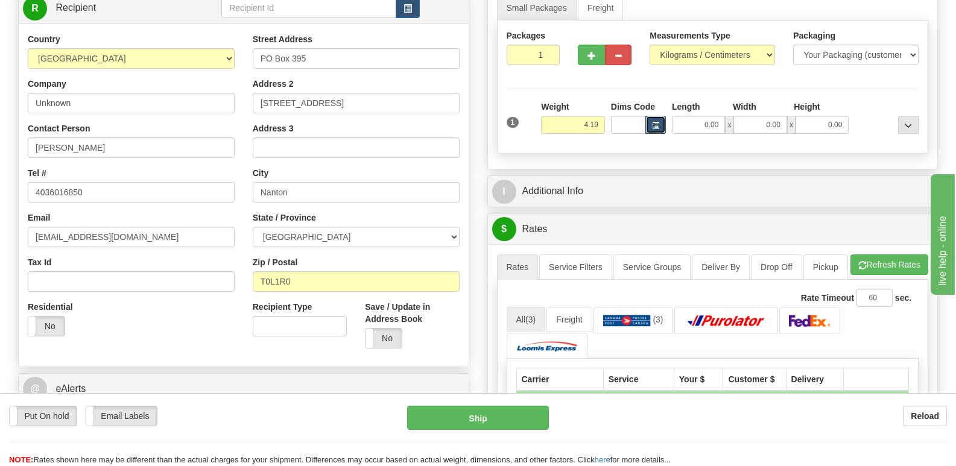
click at [658, 127] on span "button" at bounding box center [655, 126] width 7 height 7
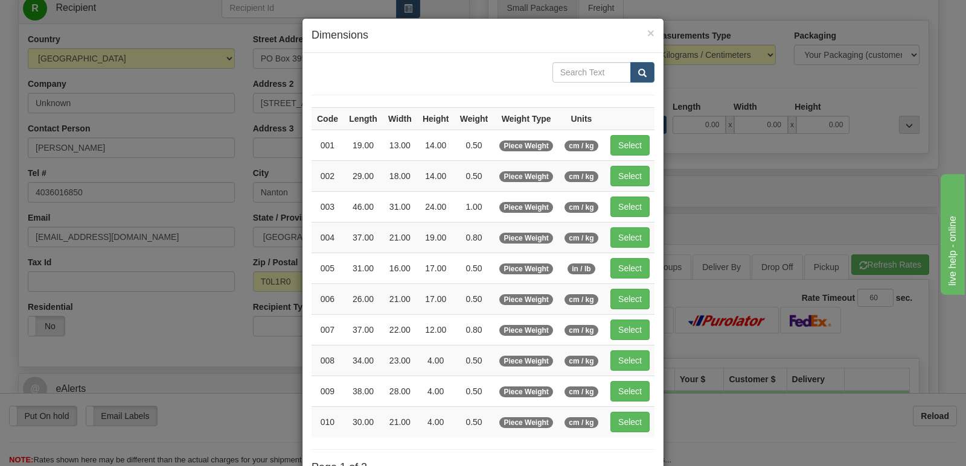
click at [699, 211] on div "× Dimensions Code Length Width Height Weight Weight Type Units 001 19.00 13.00 …" at bounding box center [483, 233] width 966 height 466
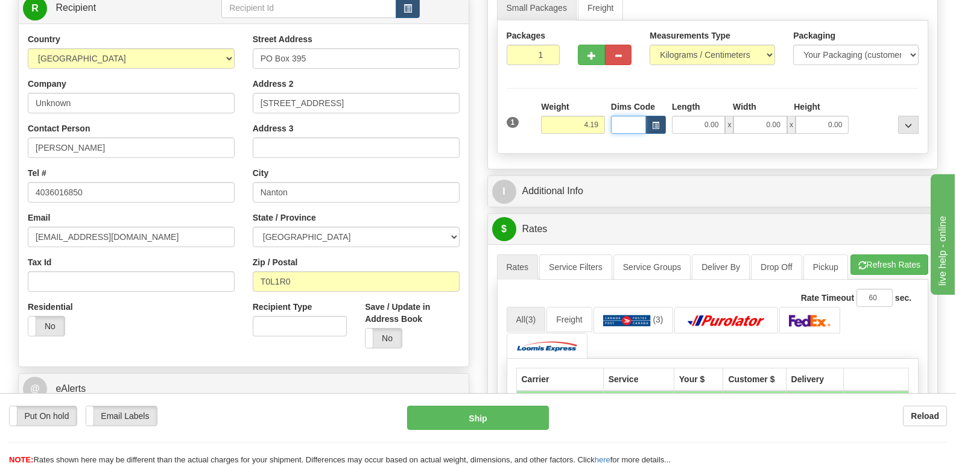
click at [641, 127] on input "Dims Code" at bounding box center [628, 125] width 35 height 18
click at [657, 127] on span "button" at bounding box center [655, 126] width 7 height 7
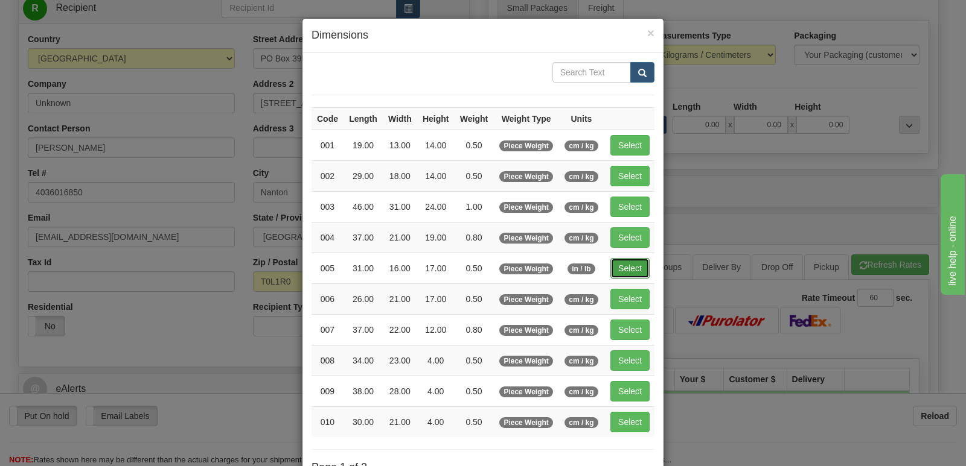
click at [631, 274] on button "Select" at bounding box center [629, 268] width 39 height 21
type input "005"
type input "0.50"
type input "31.00"
type input "16.00"
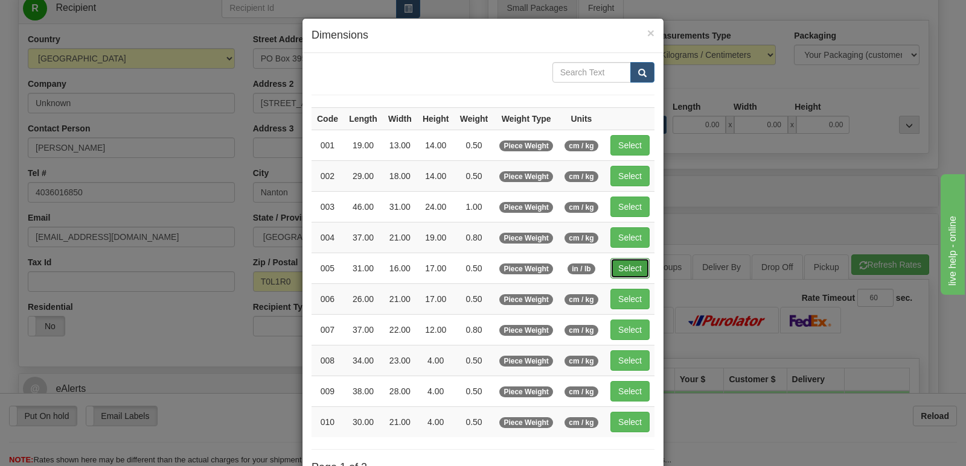
type input "17.00"
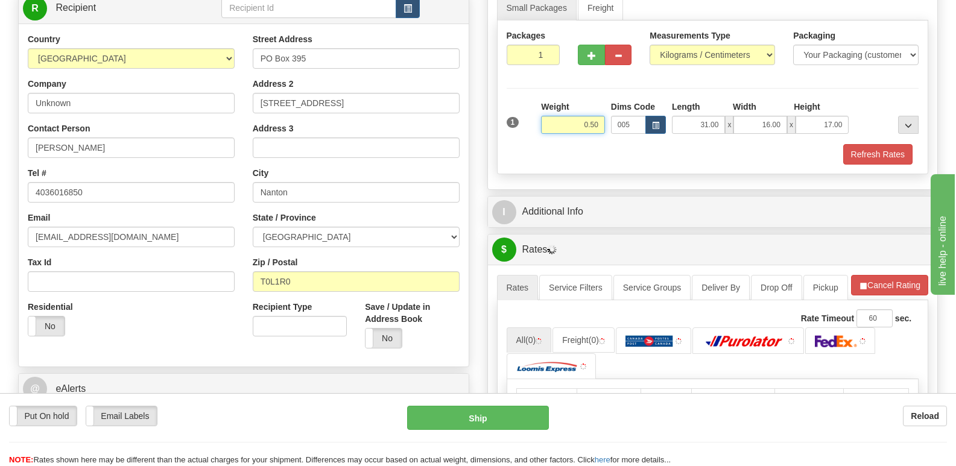
click at [599, 119] on input "0.50" at bounding box center [573, 125] width 64 height 18
click at [600, 121] on input "0.50" at bounding box center [573, 125] width 64 height 18
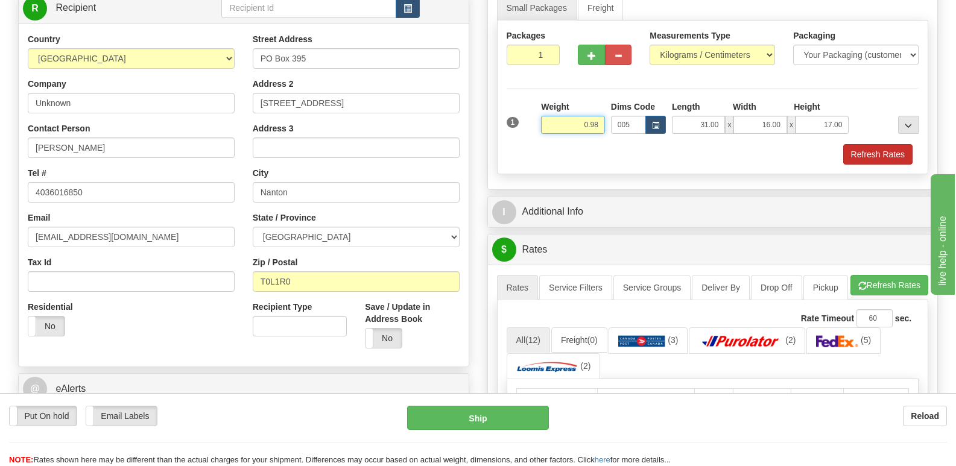
type input "0.98"
click at [887, 146] on button "Refresh Rates" at bounding box center [878, 154] width 69 height 21
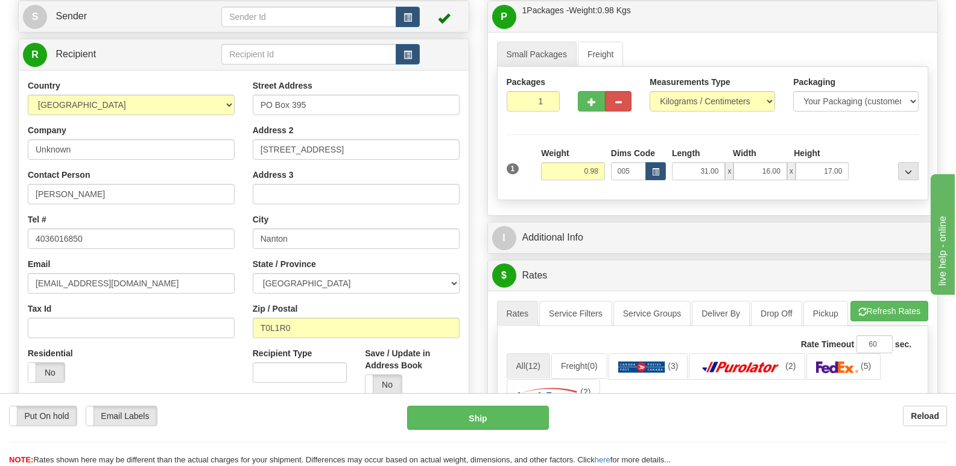
scroll to position [0, 0]
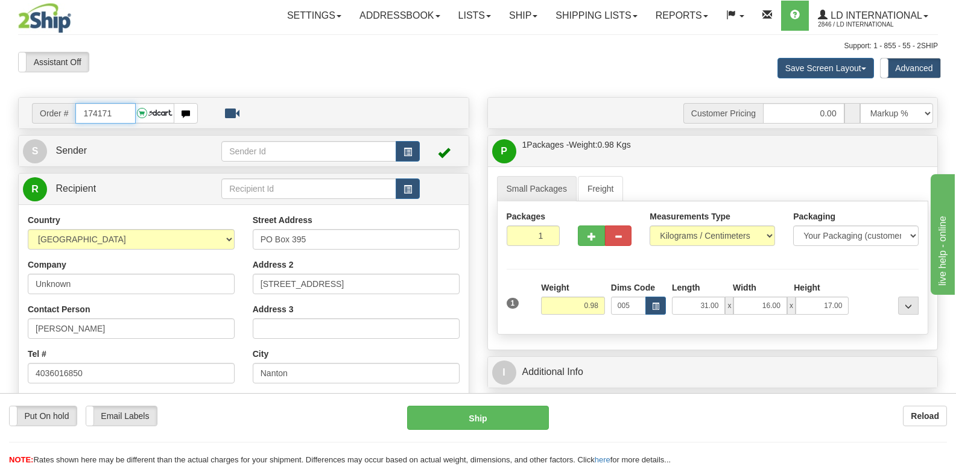
click at [116, 107] on input "174171" at bounding box center [105, 113] width 60 height 21
type input "174115"
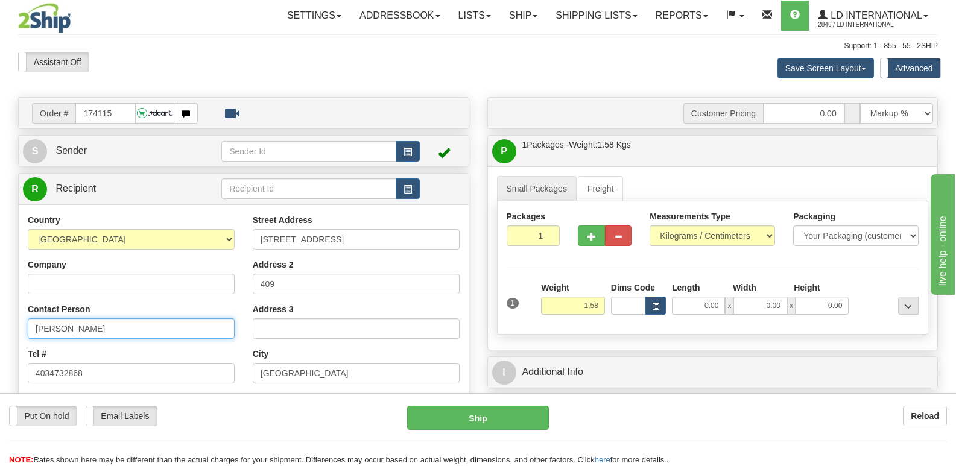
click at [102, 324] on input "[PERSON_NAME]" at bounding box center [131, 329] width 207 height 21
click at [102, 325] on input "[PERSON_NAME]" at bounding box center [131, 329] width 207 height 21
click at [391, 240] on input "[STREET_ADDRESS]" at bounding box center [356, 239] width 207 height 21
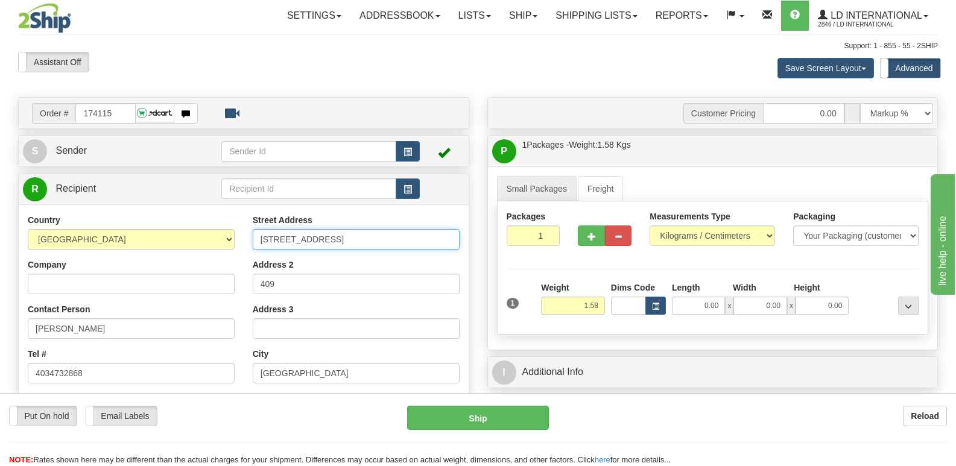
click at [391, 240] on input "[STREET_ADDRESS]" at bounding box center [356, 239] width 207 height 21
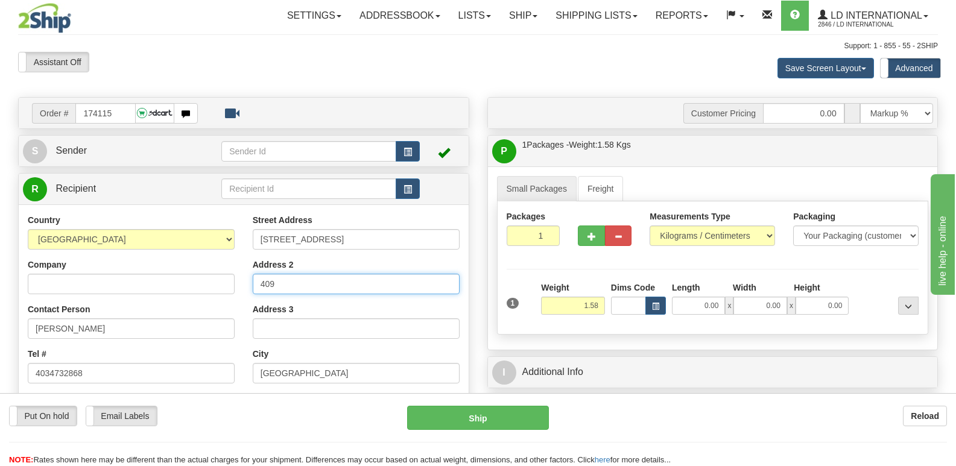
click at [350, 286] on input "409" at bounding box center [356, 284] width 207 height 21
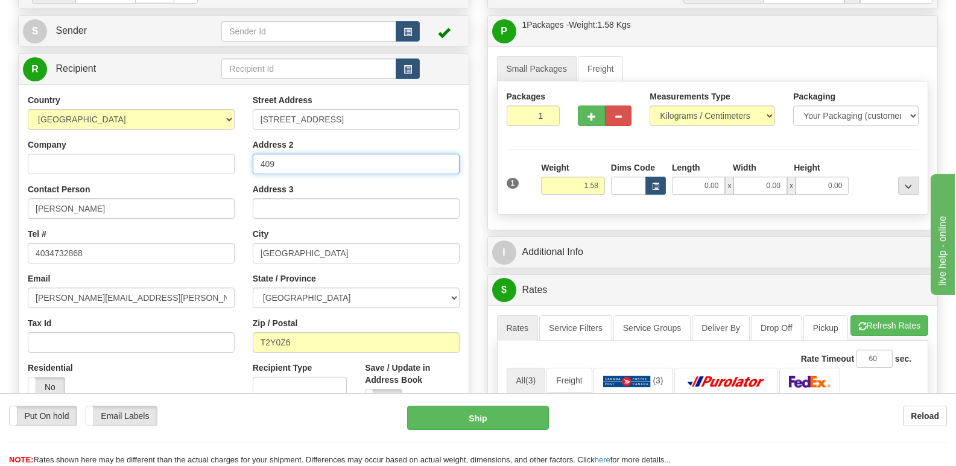
scroll to position [121, 0]
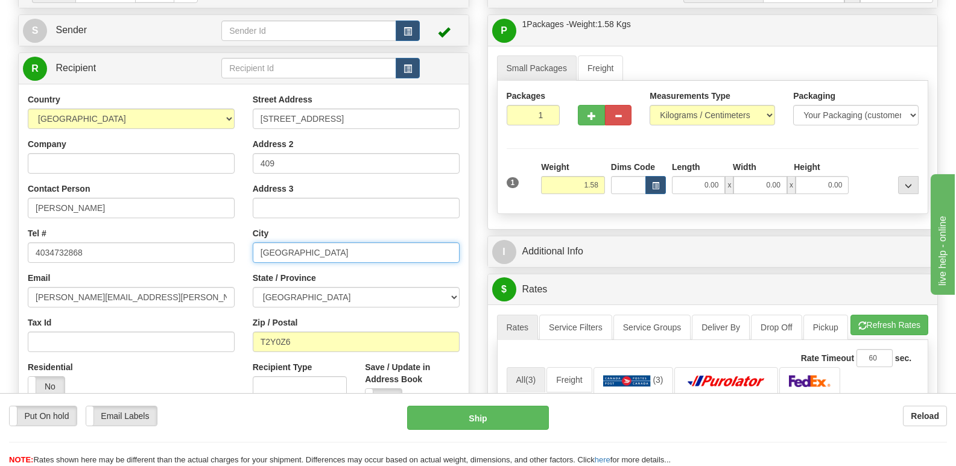
click at [326, 259] on input "[GEOGRAPHIC_DATA]" at bounding box center [356, 253] width 207 height 21
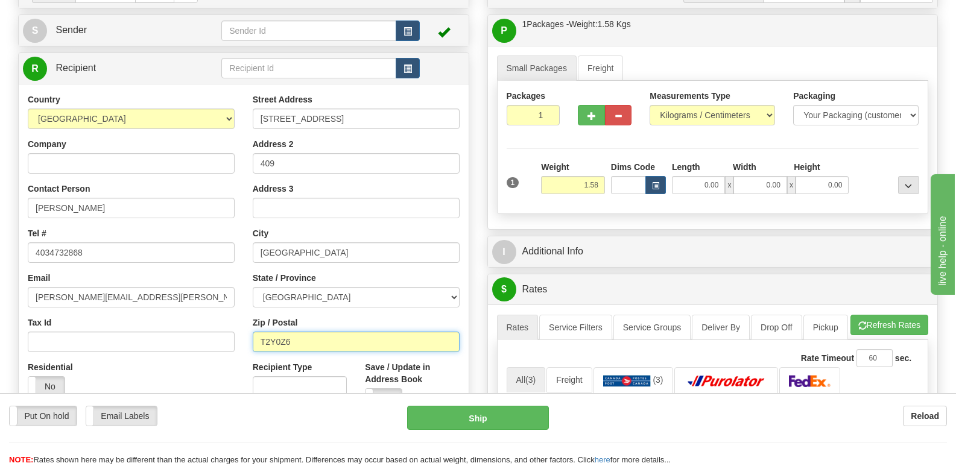
click at [306, 342] on input "T2Y0Z6" at bounding box center [356, 342] width 207 height 21
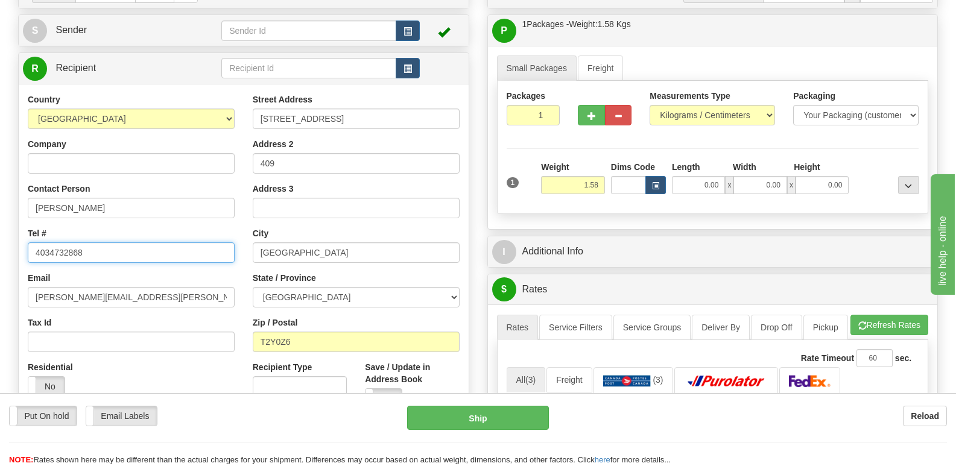
click at [144, 245] on input "4034732868" at bounding box center [131, 253] width 207 height 21
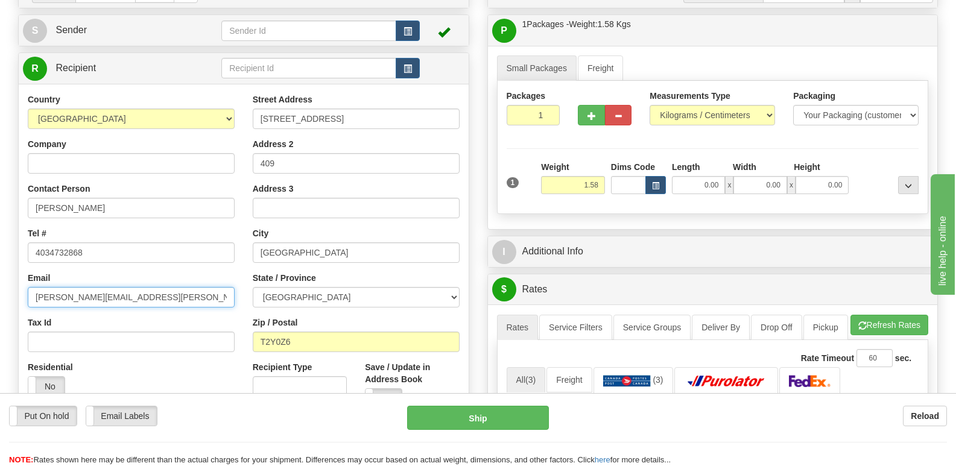
click at [201, 294] on input "[PERSON_NAME][EMAIL_ADDRESS][PERSON_NAME][DOMAIN_NAME]" at bounding box center [131, 297] width 207 height 21
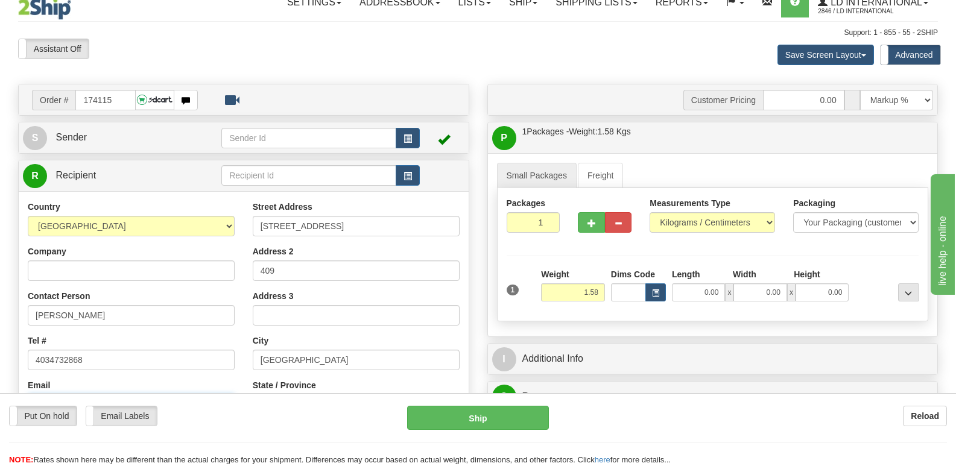
scroll to position [0, 0]
